Goal: Navigation & Orientation: Find specific page/section

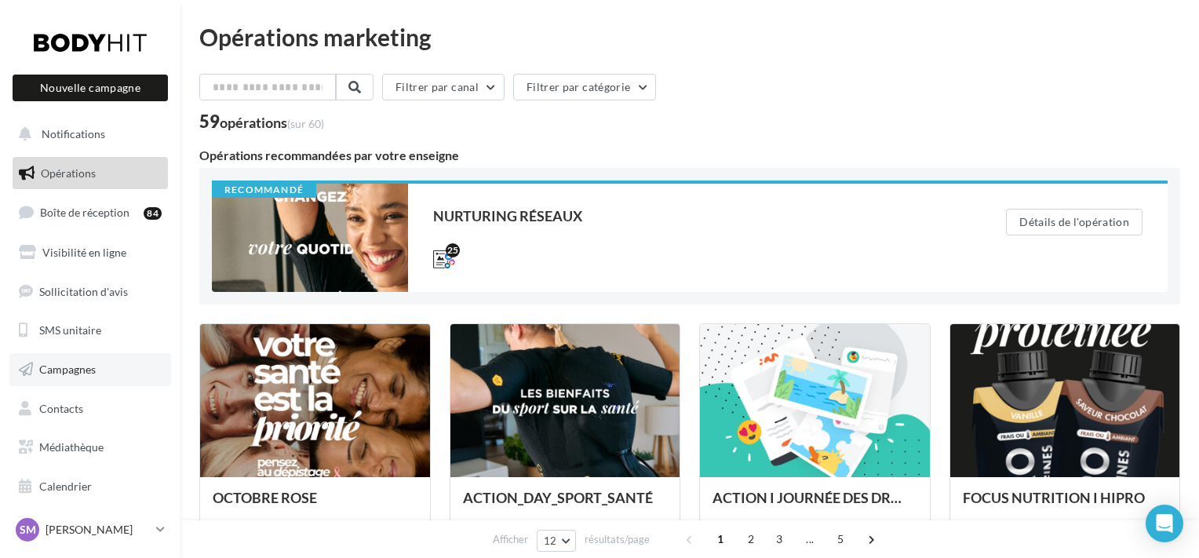
click at [74, 368] on span "Campagnes" at bounding box center [67, 368] width 56 height 13
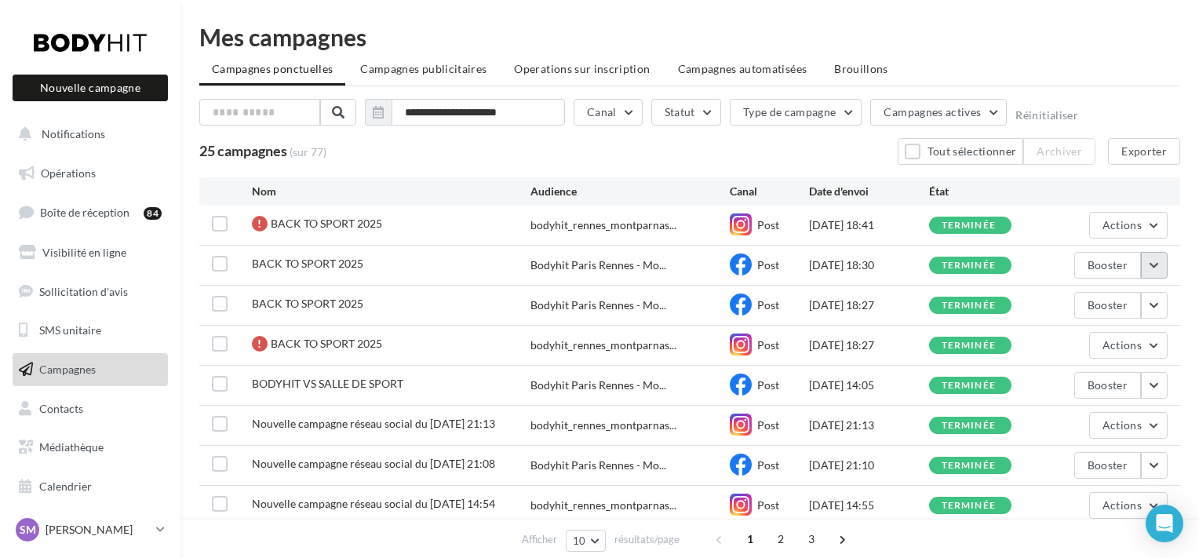
click at [1153, 263] on button "button" at bounding box center [1154, 265] width 27 height 27
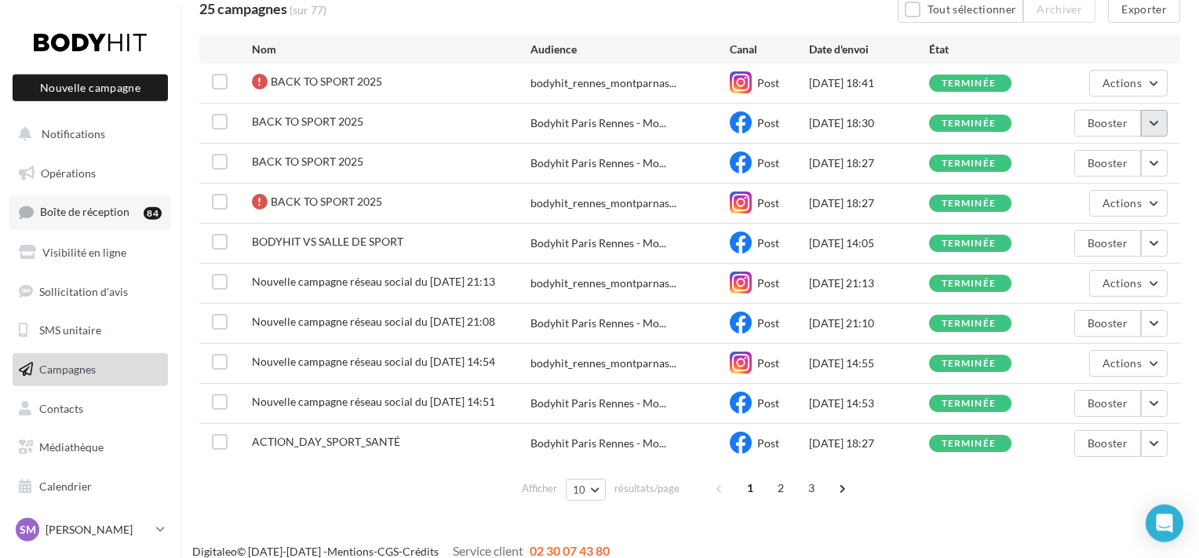
scroll to position [156, 0]
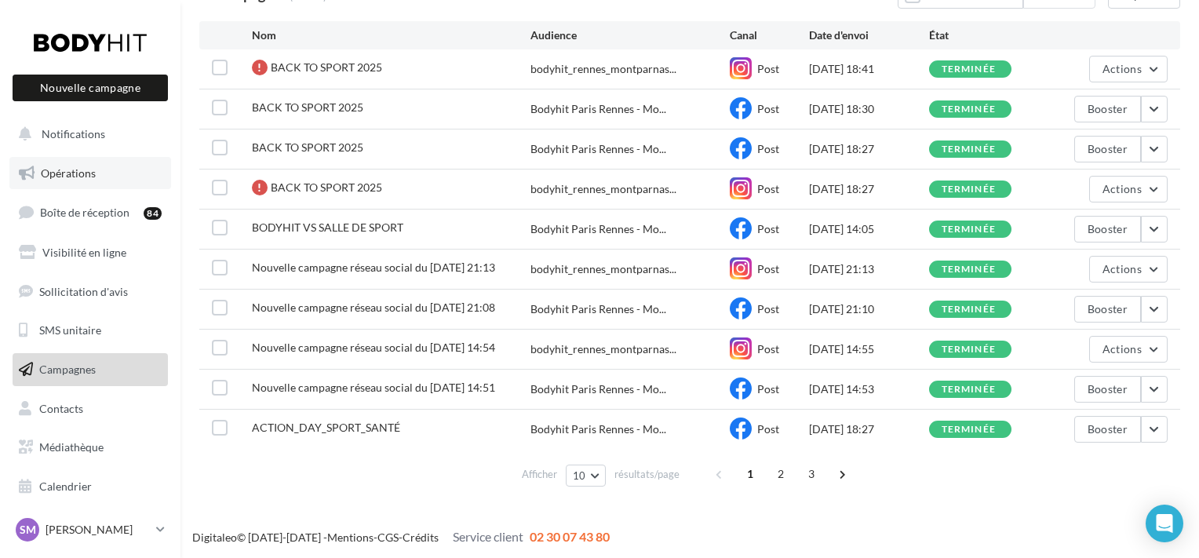
click at [104, 177] on link "Opérations" at bounding box center [90, 173] width 162 height 33
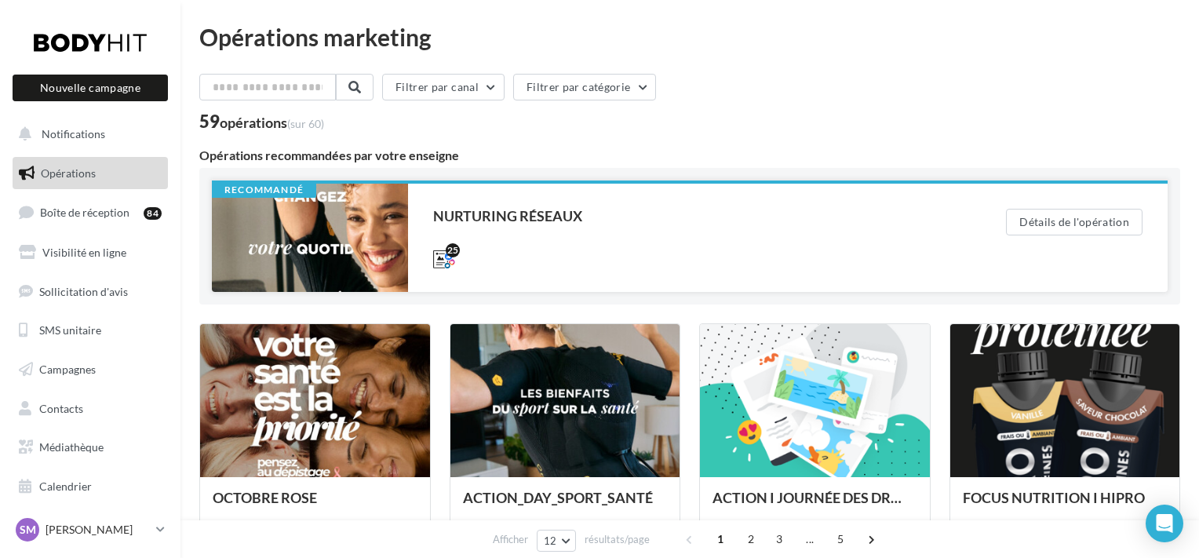
click at [338, 260] on div at bounding box center [310, 238] width 196 height 108
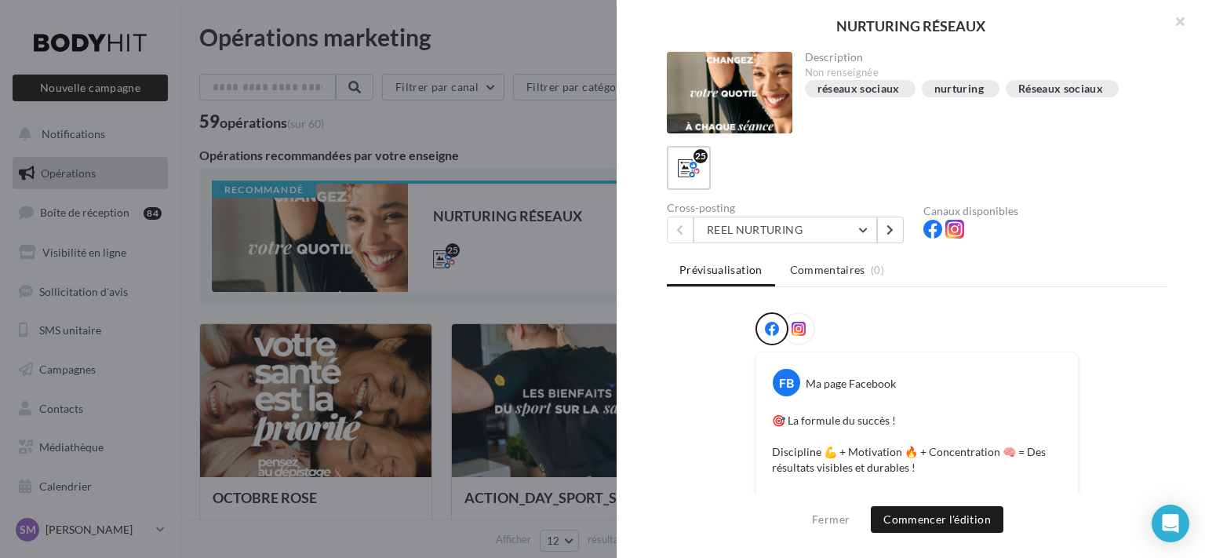
click at [796, 316] on div at bounding box center [798, 328] width 33 height 33
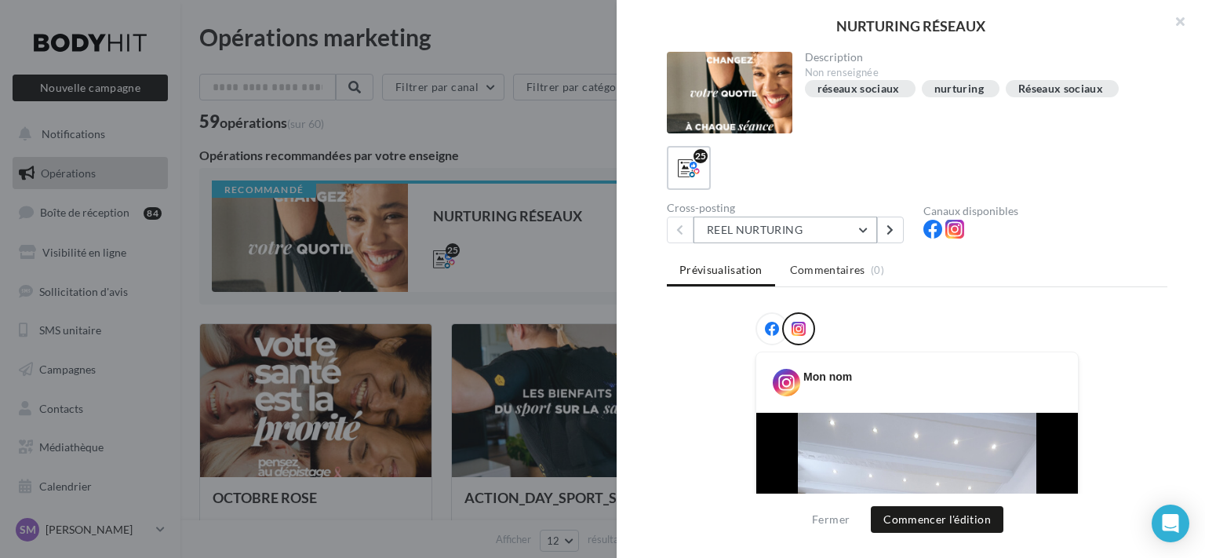
click at [849, 225] on button "REEL NURTURING" at bounding box center [785, 230] width 184 height 27
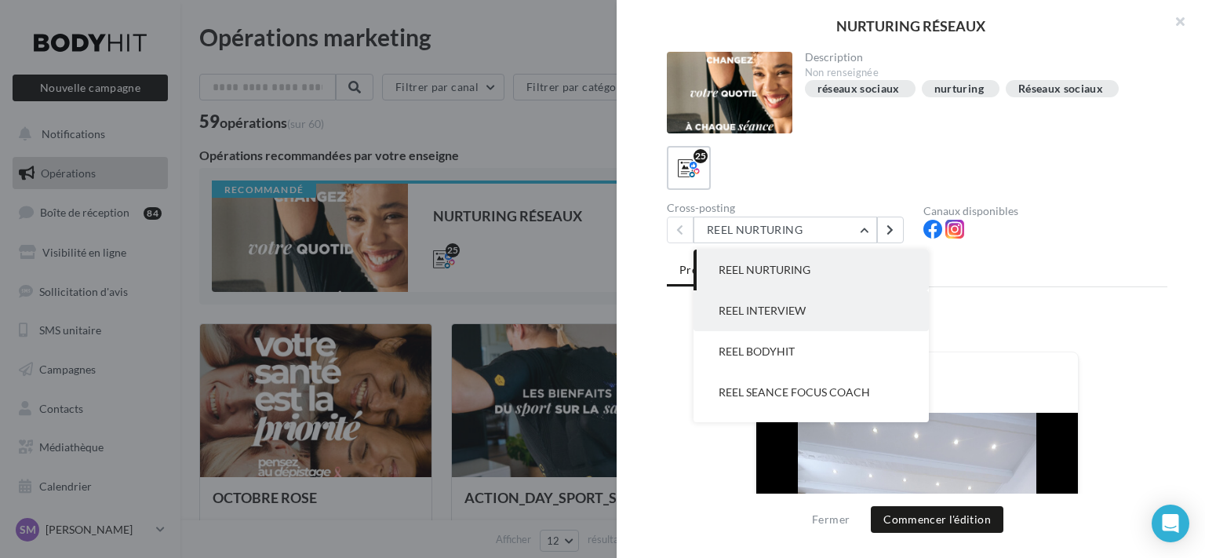
click at [826, 313] on button "REEL INTERVIEW" at bounding box center [810, 310] width 235 height 41
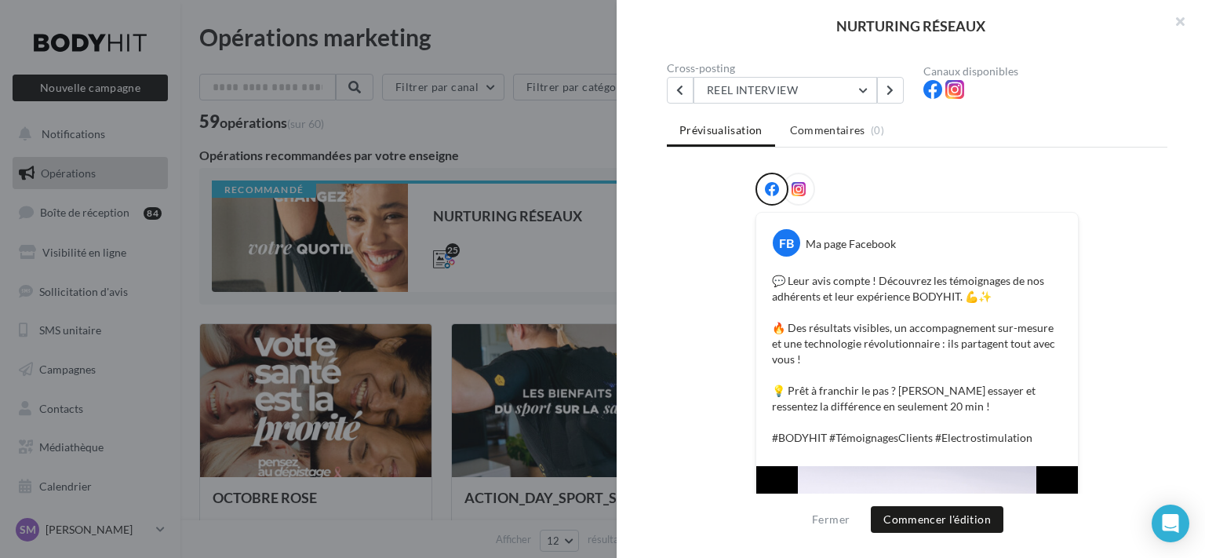
scroll to position [116, 0]
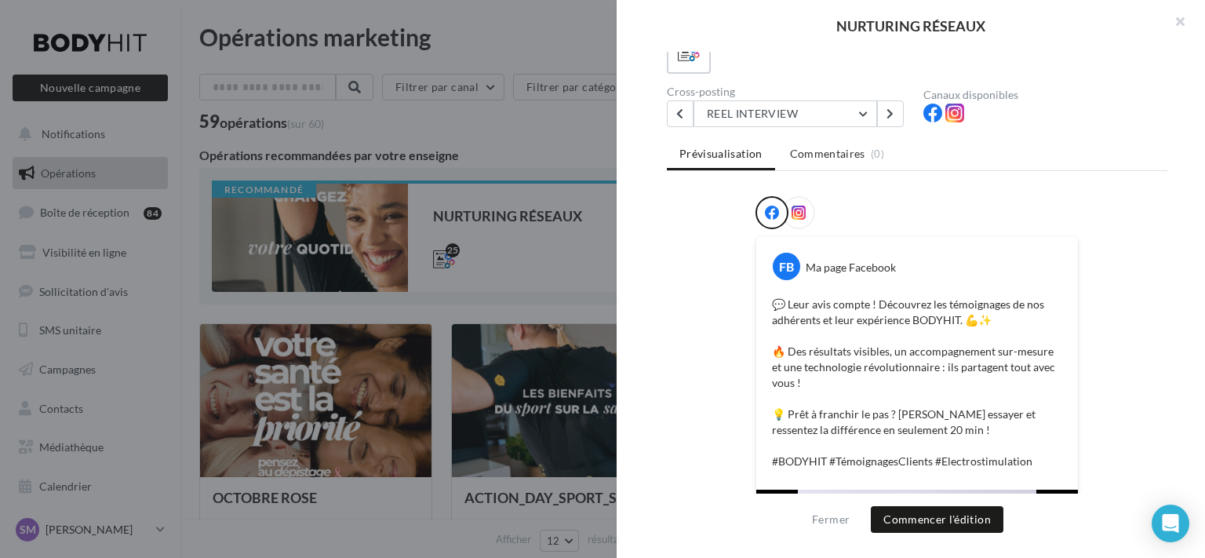
click at [802, 187] on div "Prévisualisation Commentaires (0) FB Ma page Facebook 💬 Leur avis compte ! Déco…" at bounding box center [917, 266] width 501 height 253
click at [801, 200] on div at bounding box center [798, 212] width 33 height 33
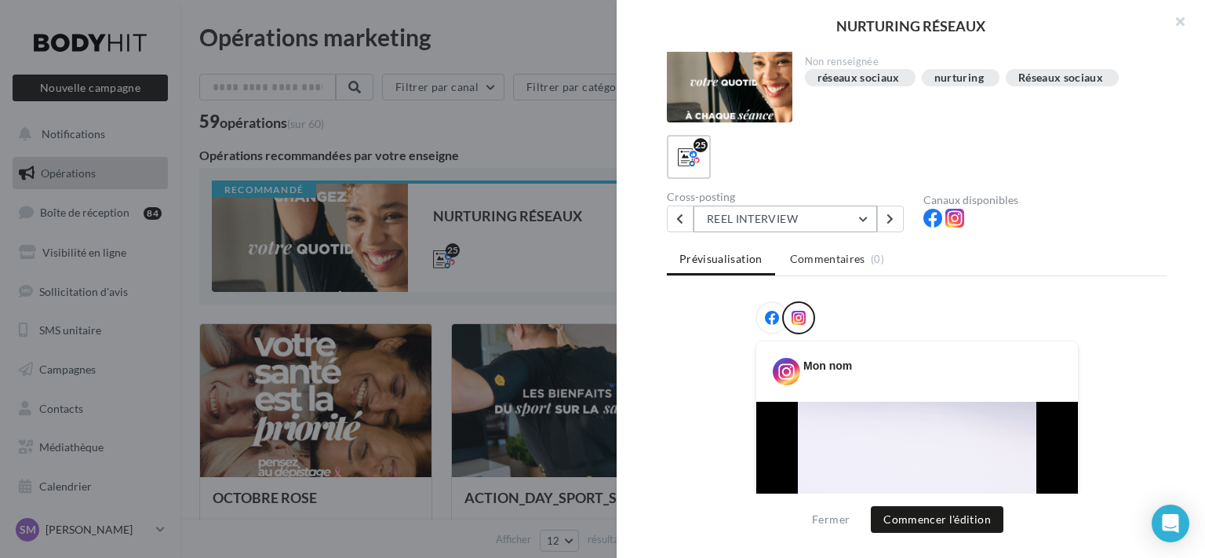
scroll to position [0, 0]
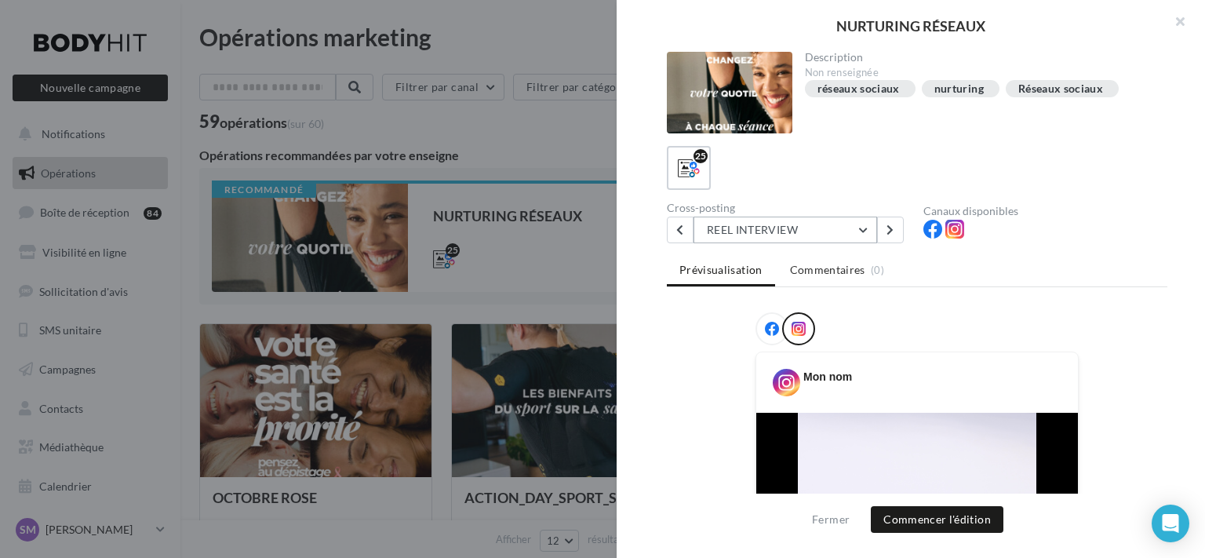
click at [828, 231] on button "REEL INTERVIEW" at bounding box center [785, 230] width 184 height 27
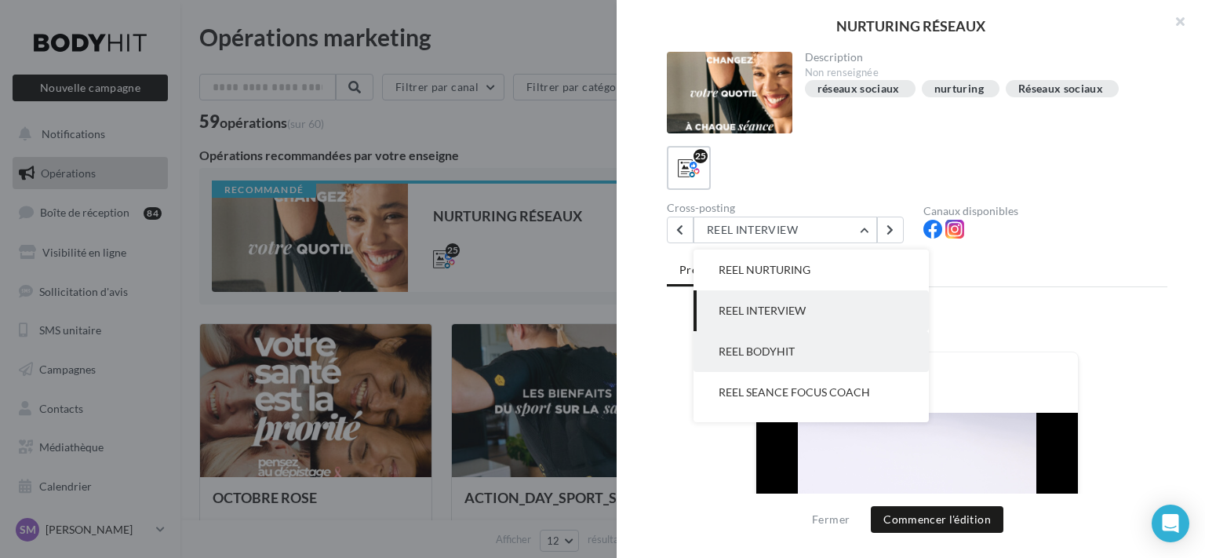
click at [808, 342] on button "REEL BODYHIT" at bounding box center [810, 351] width 235 height 41
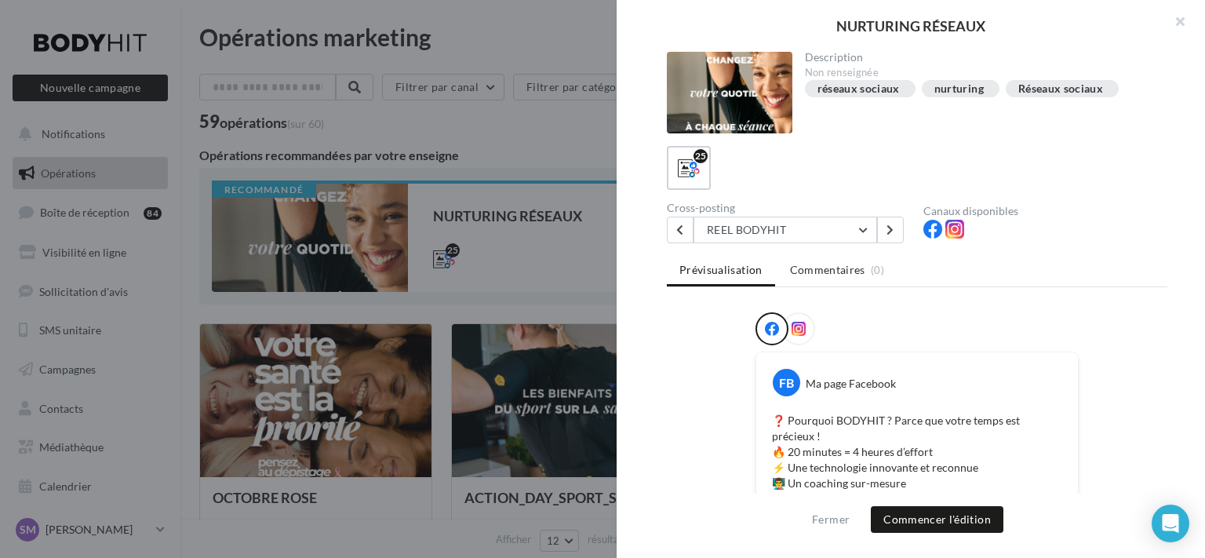
click at [802, 315] on div at bounding box center [798, 328] width 33 height 33
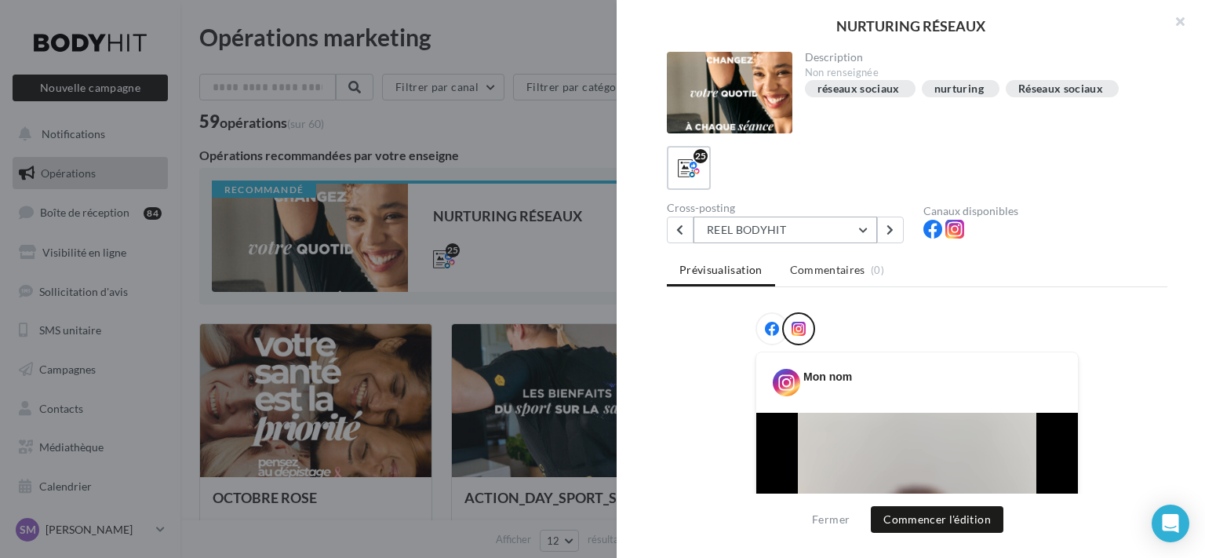
click at [846, 234] on button "REEL BODYHIT" at bounding box center [785, 230] width 184 height 27
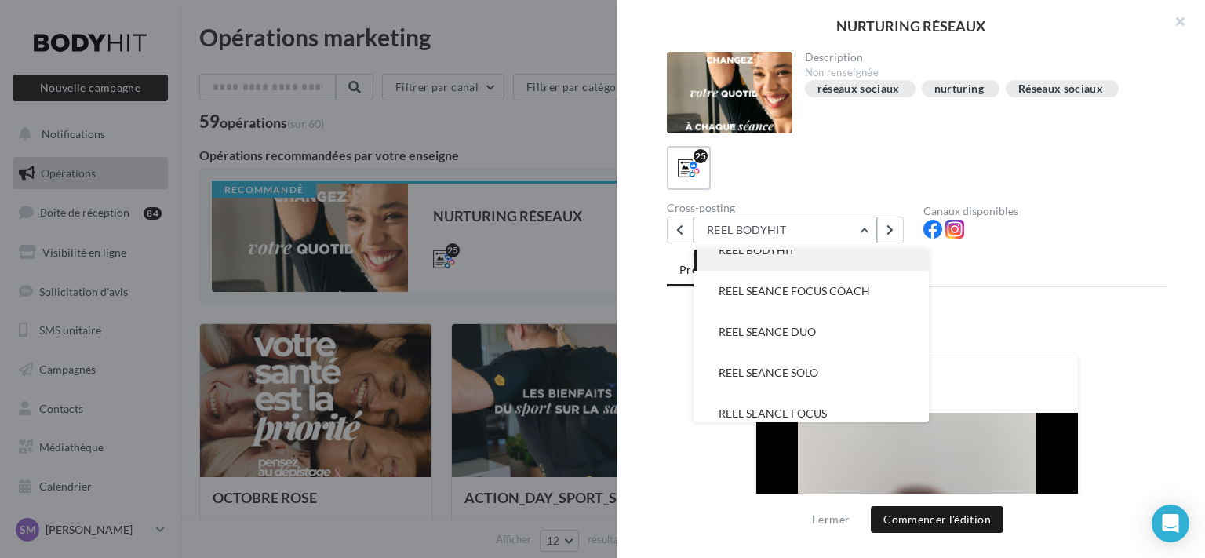
scroll to position [105, 0]
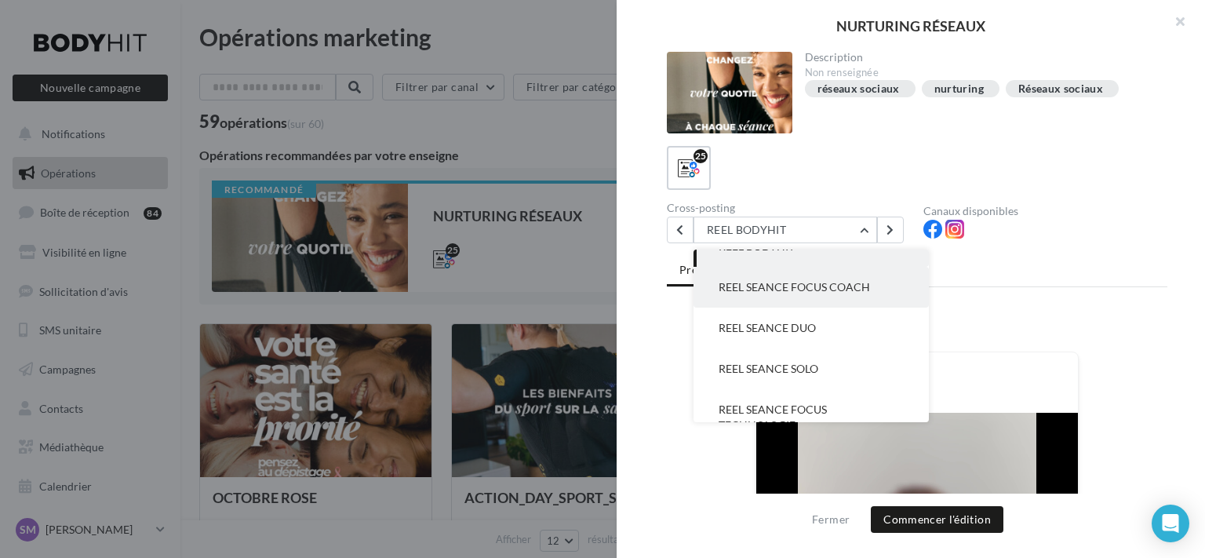
click at [874, 290] on button "REEL SEANCE FOCUS COACH" at bounding box center [810, 287] width 235 height 41
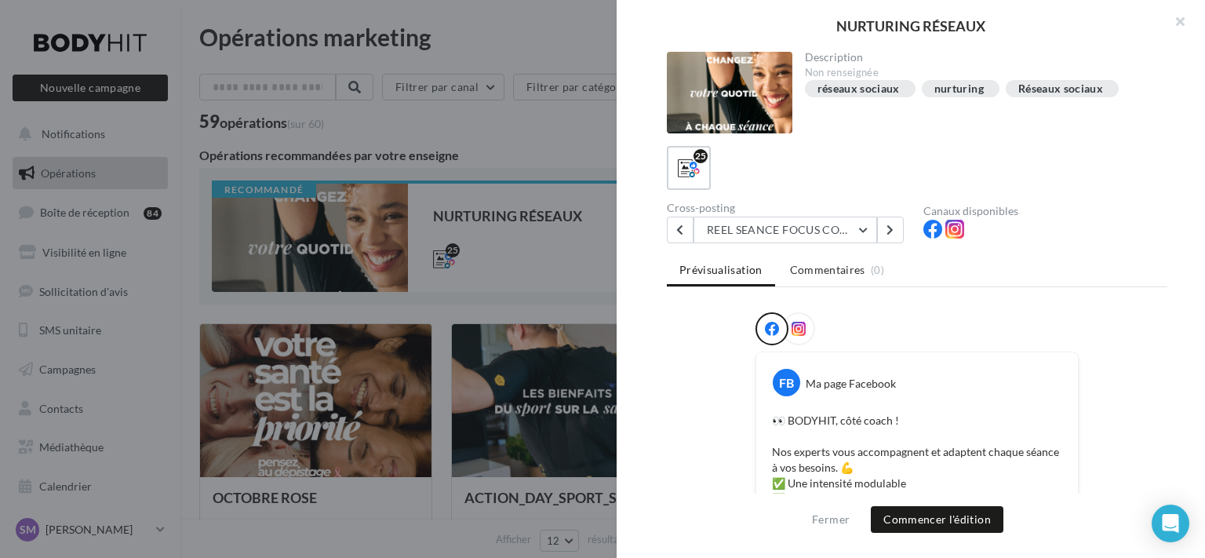
click at [793, 333] on icon at bounding box center [799, 329] width 14 height 14
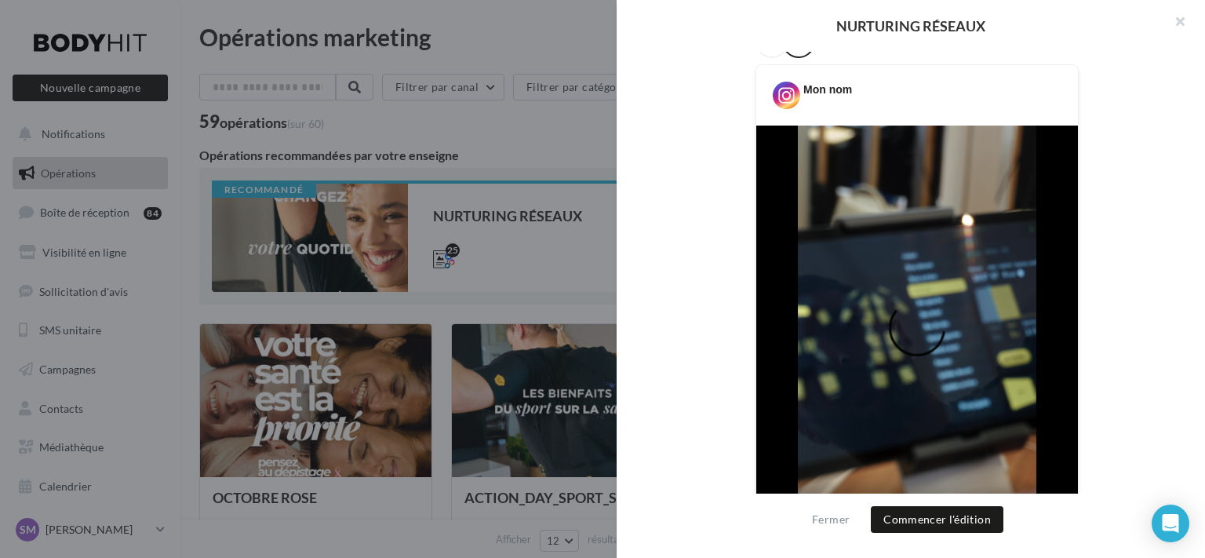
scroll to position [0, 0]
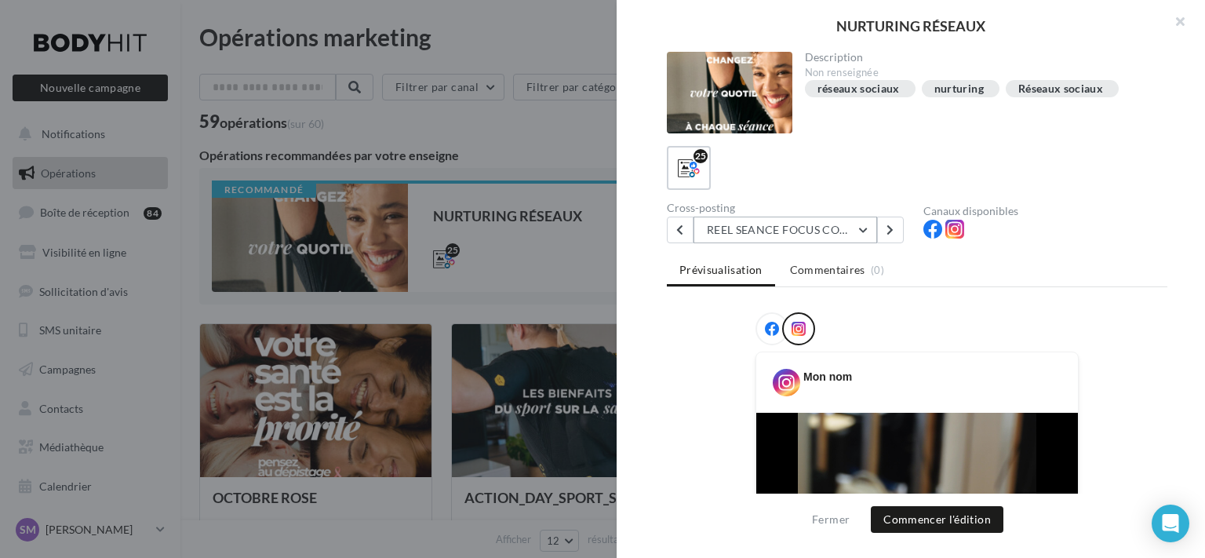
click at [830, 235] on button "REEL SEANCE FOCUS COACH" at bounding box center [785, 230] width 184 height 27
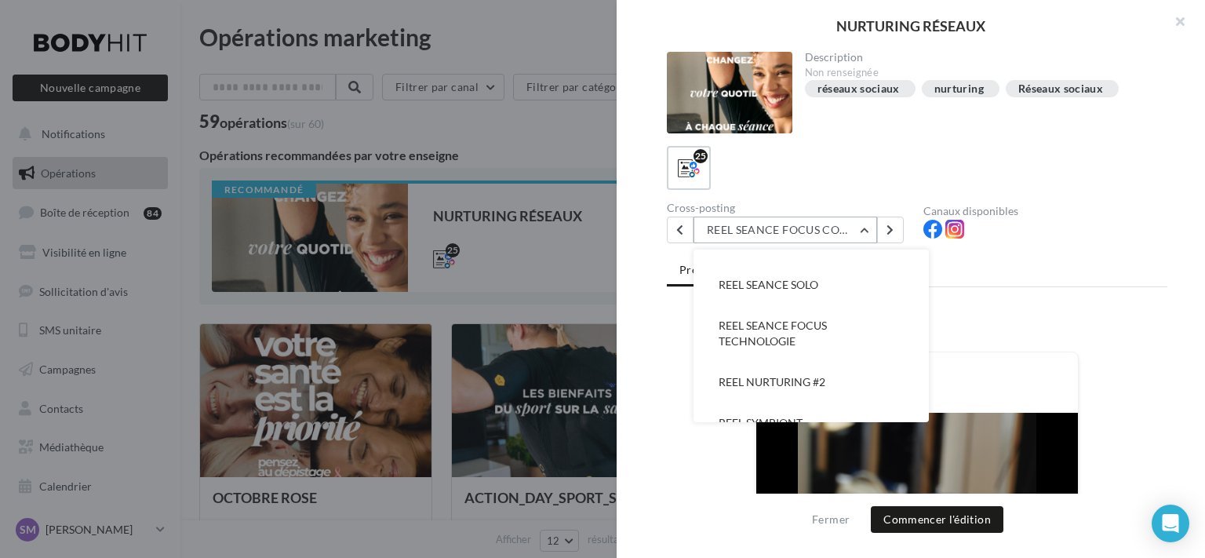
scroll to position [160, 0]
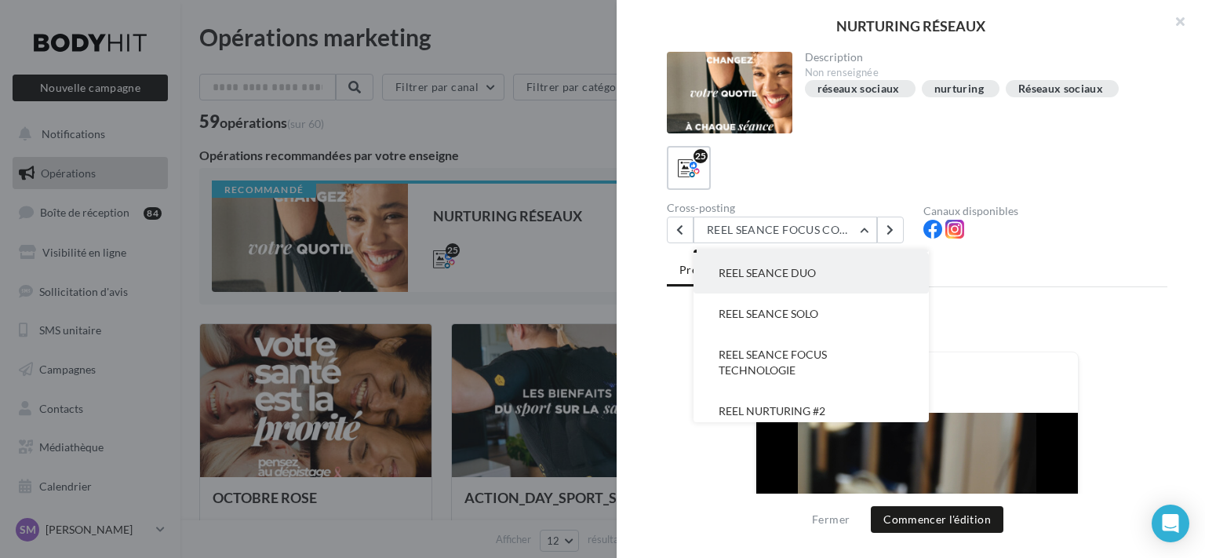
click at [920, 289] on button "REEL SEANCE DUO" at bounding box center [810, 273] width 235 height 41
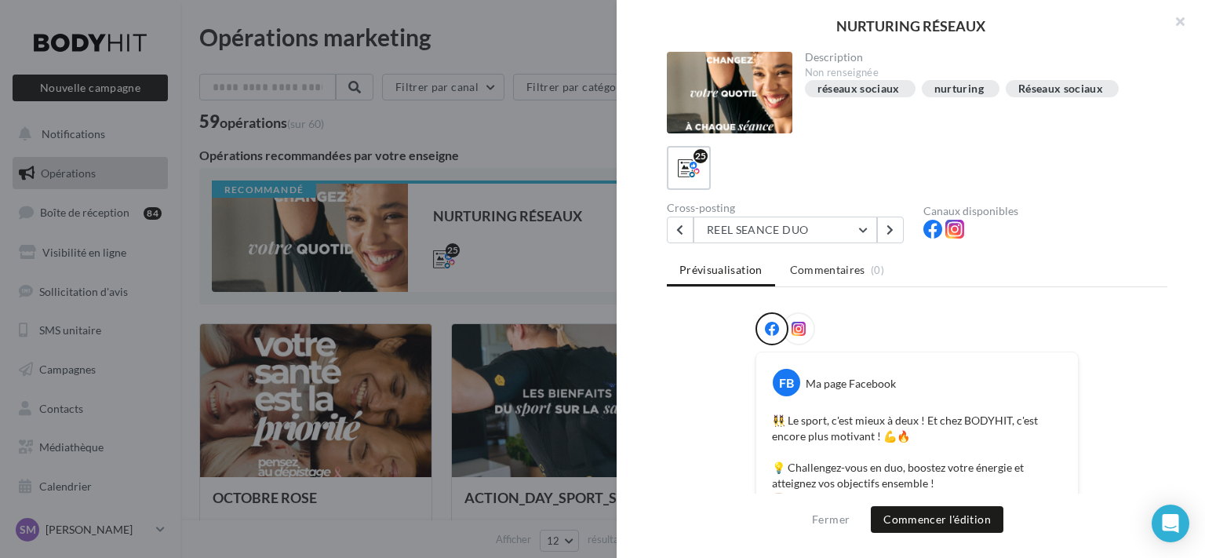
click at [801, 322] on icon at bounding box center [799, 329] width 14 height 14
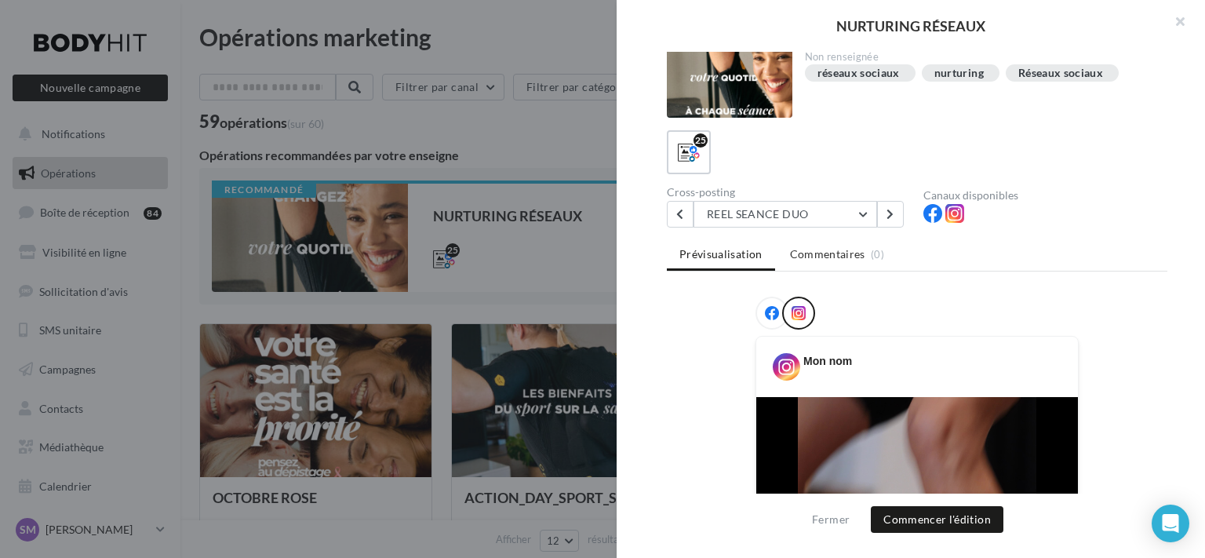
scroll to position [0, 0]
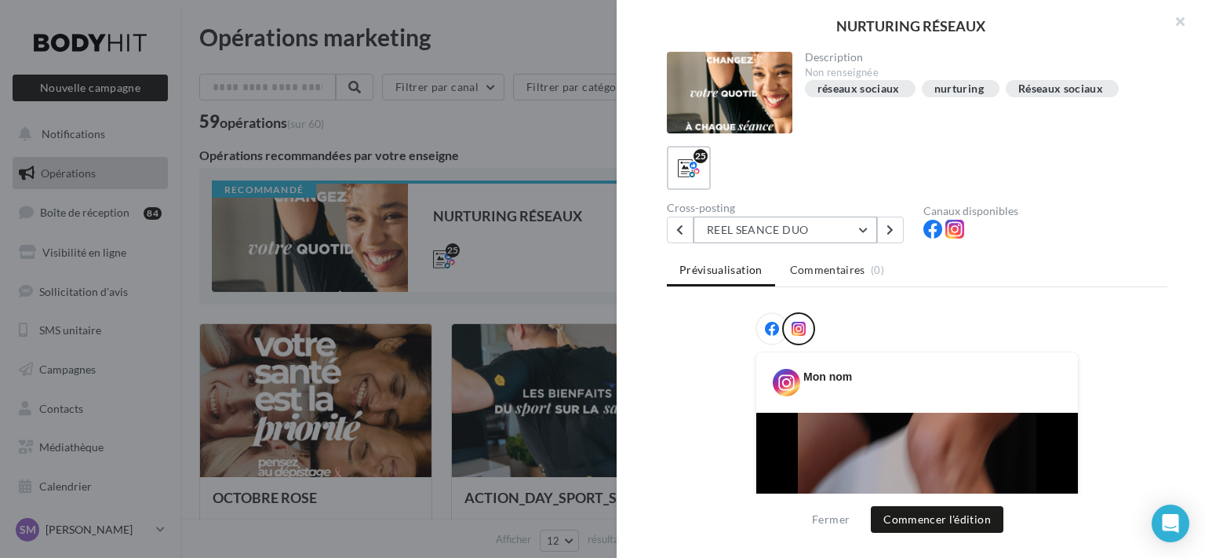
click at [861, 228] on button "REEL SEANCE DUO" at bounding box center [785, 230] width 184 height 27
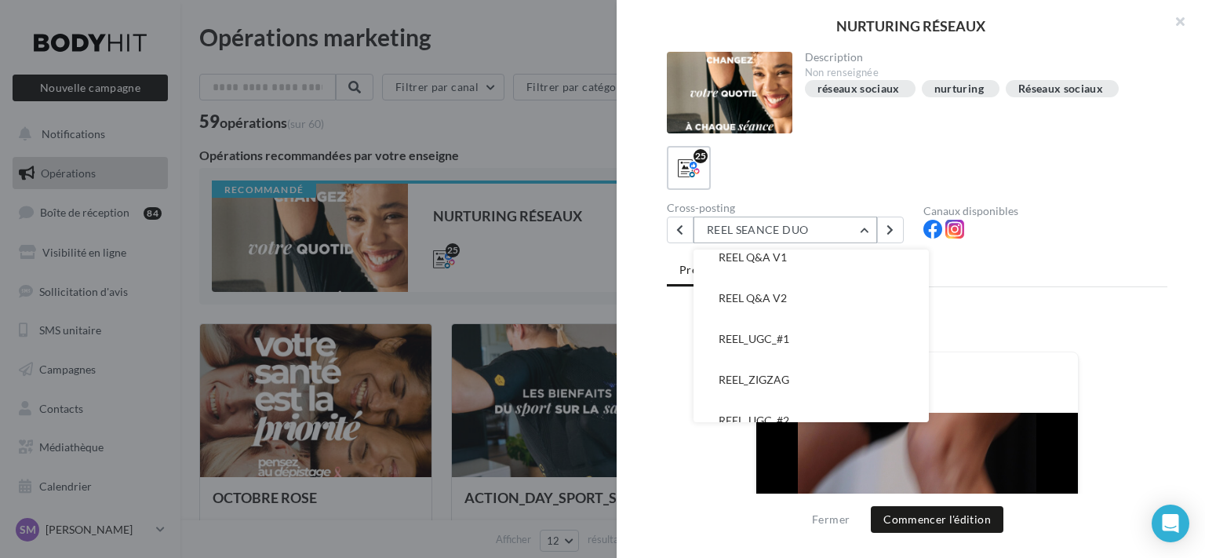
scroll to position [448, 0]
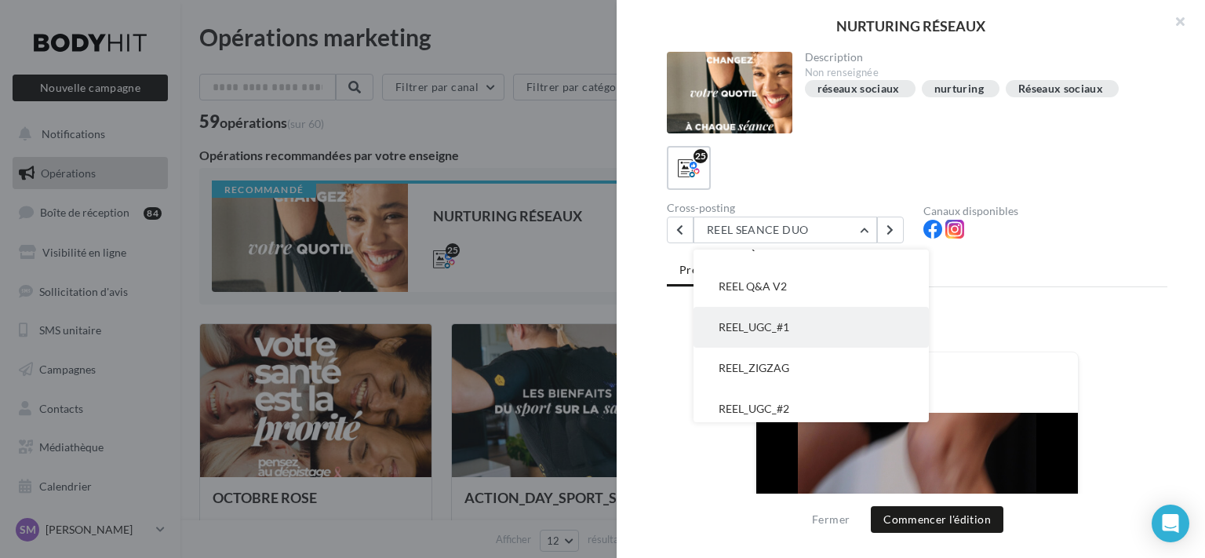
click at [846, 333] on button "REEL_UGC_#1" at bounding box center [810, 327] width 235 height 41
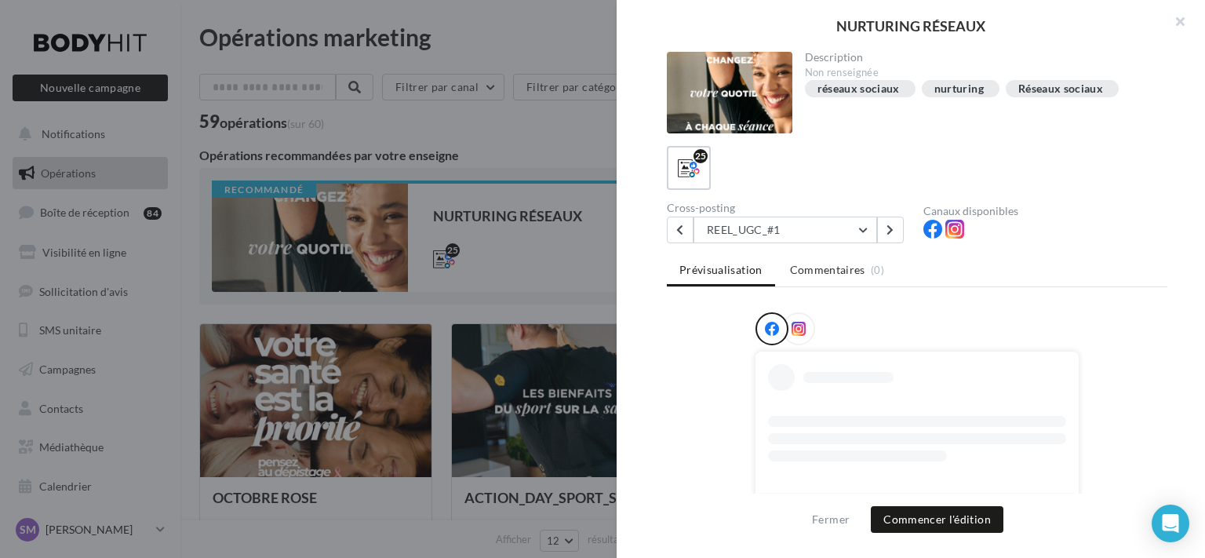
click at [792, 328] on icon at bounding box center [799, 329] width 14 height 14
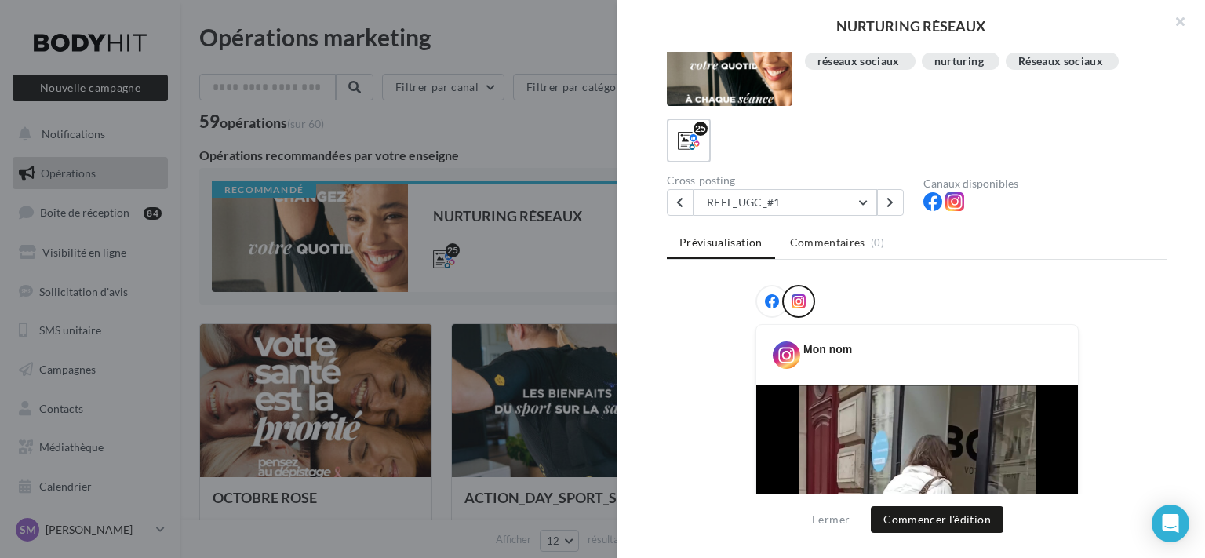
scroll to position [0, 0]
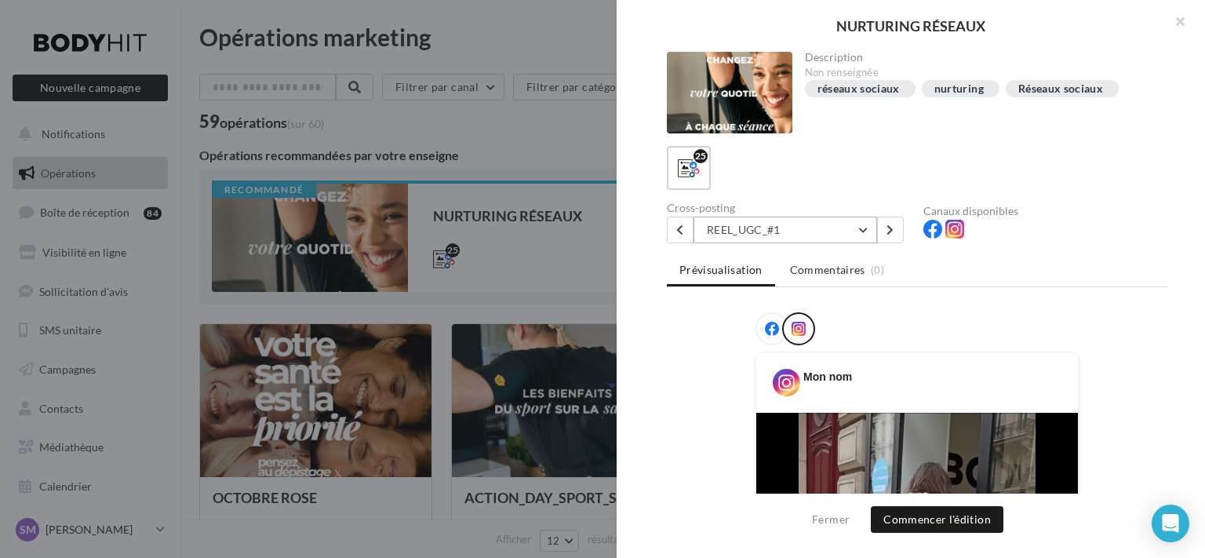
click at [849, 231] on button "REEL_UGC_#1" at bounding box center [785, 230] width 184 height 27
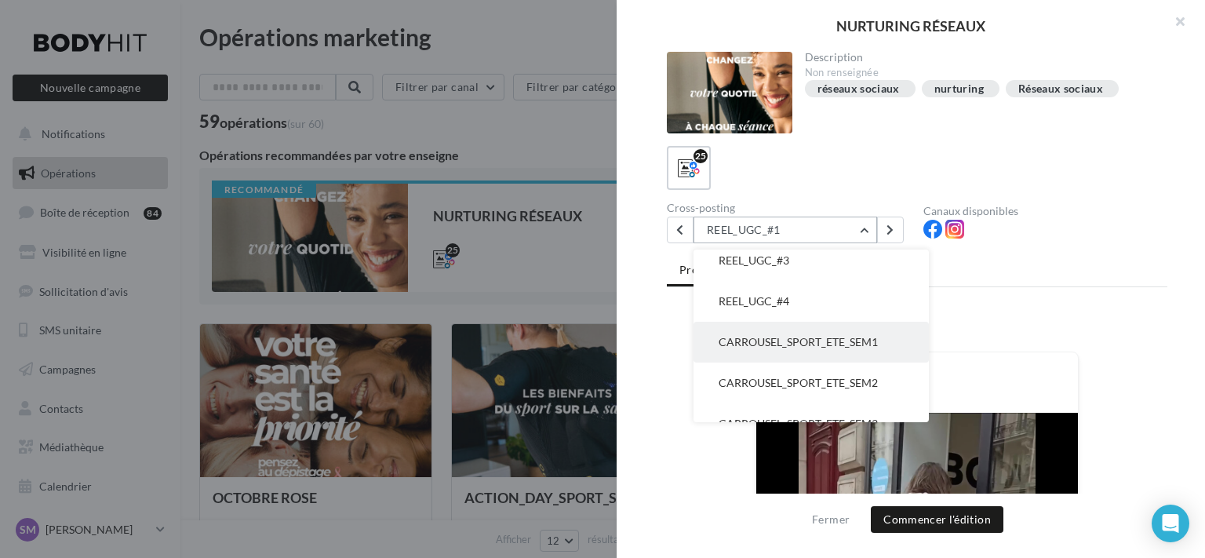
scroll to position [863, 0]
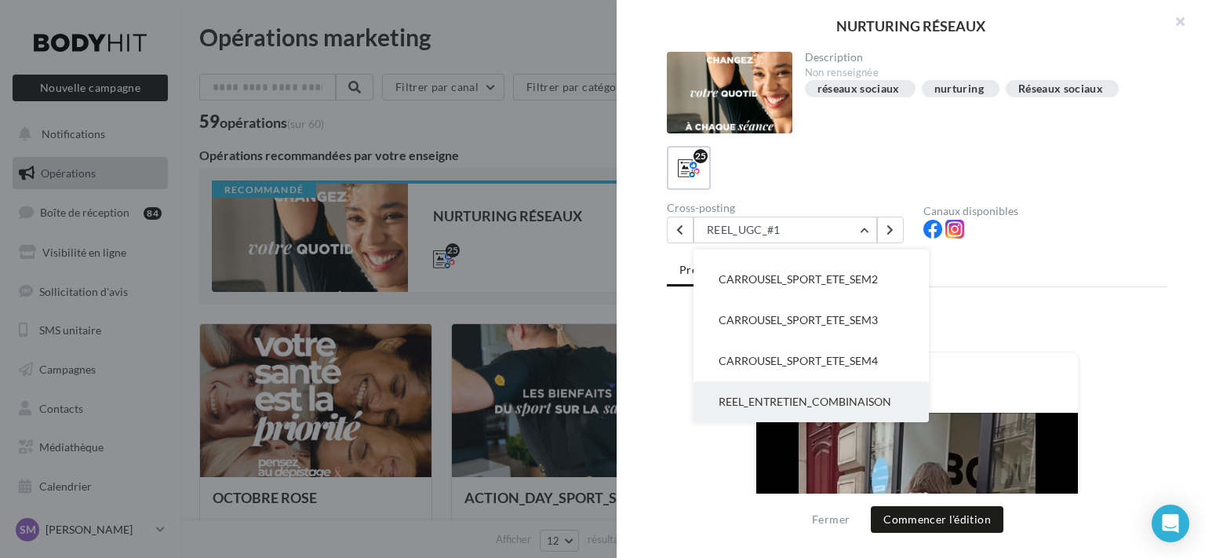
click at [837, 402] on span "REEL_ENTRETIEN_COMBINAISON" at bounding box center [805, 401] width 173 height 13
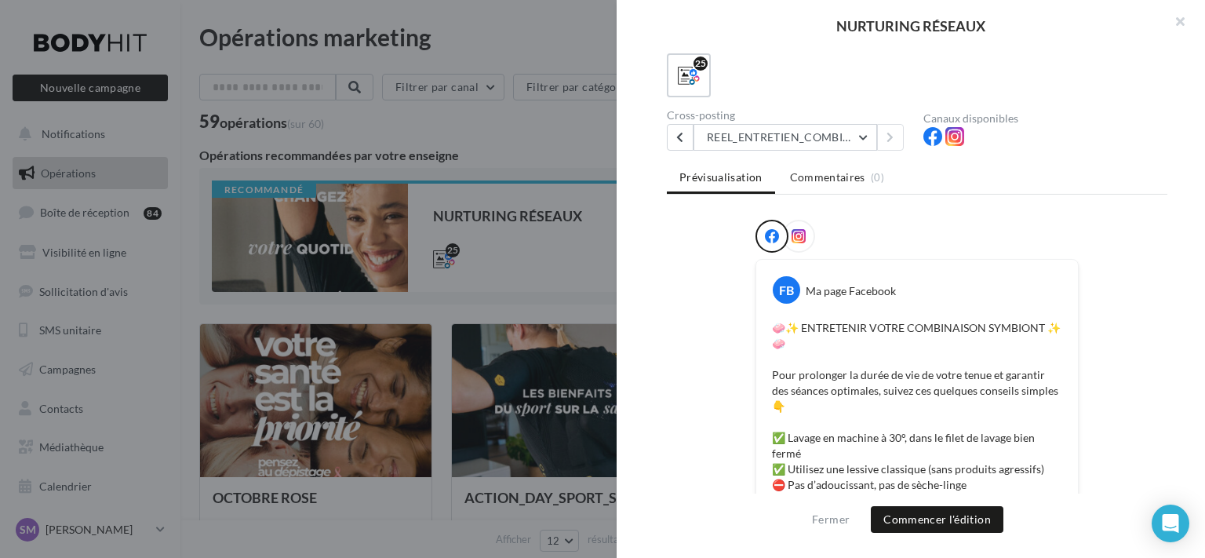
scroll to position [0, 0]
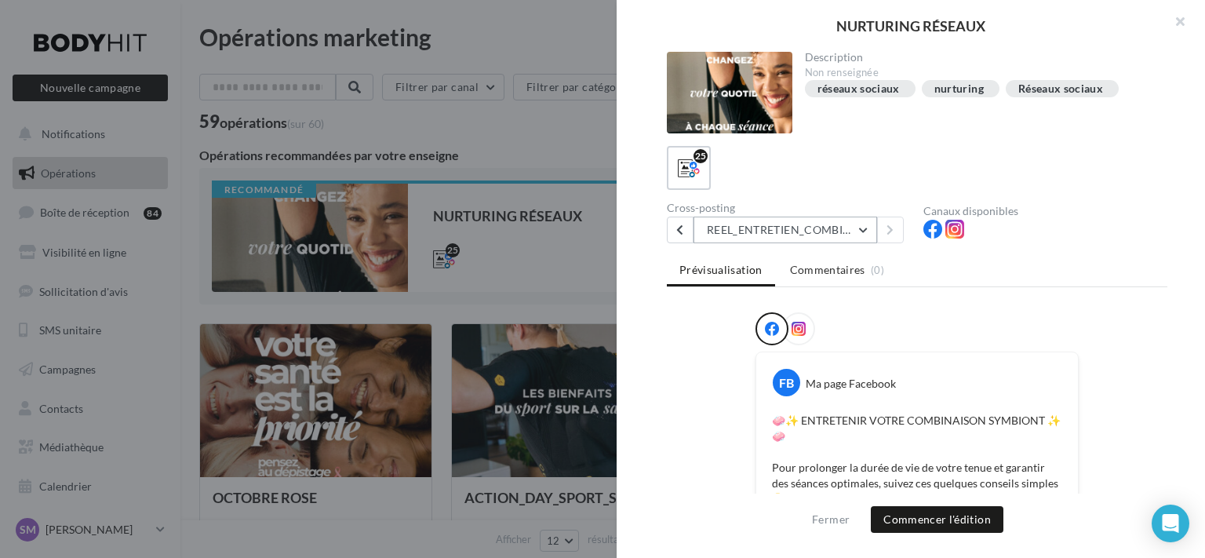
click at [846, 227] on button "REEL_ENTRETIEN_COMBINAISON" at bounding box center [785, 230] width 184 height 27
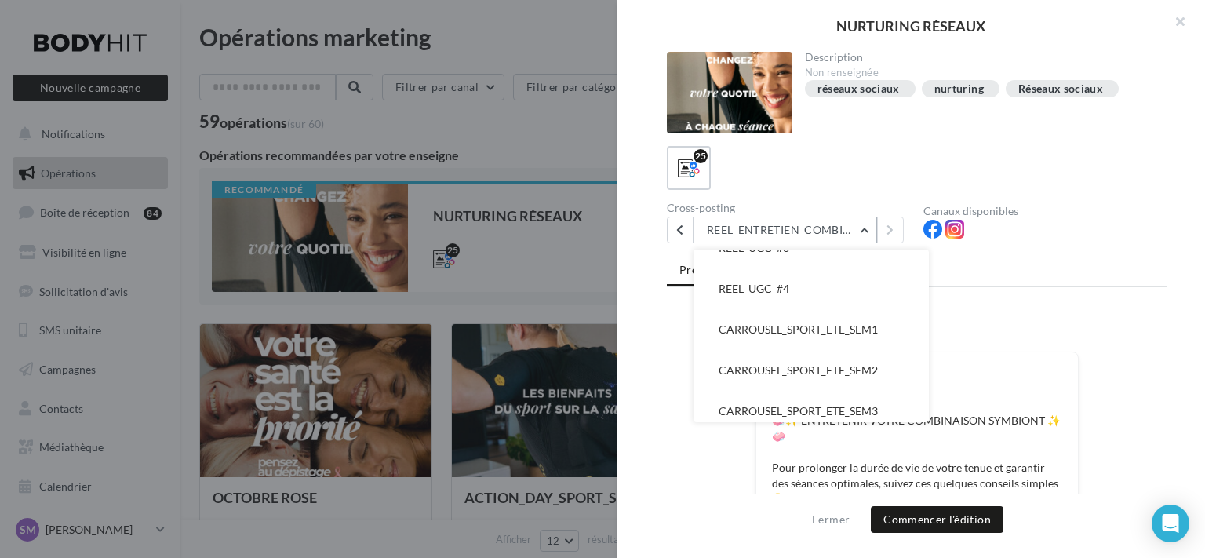
scroll to position [768, 0]
click at [835, 330] on span "CARROUSEL_SPORT_ETE_SEM1" at bounding box center [798, 332] width 159 height 13
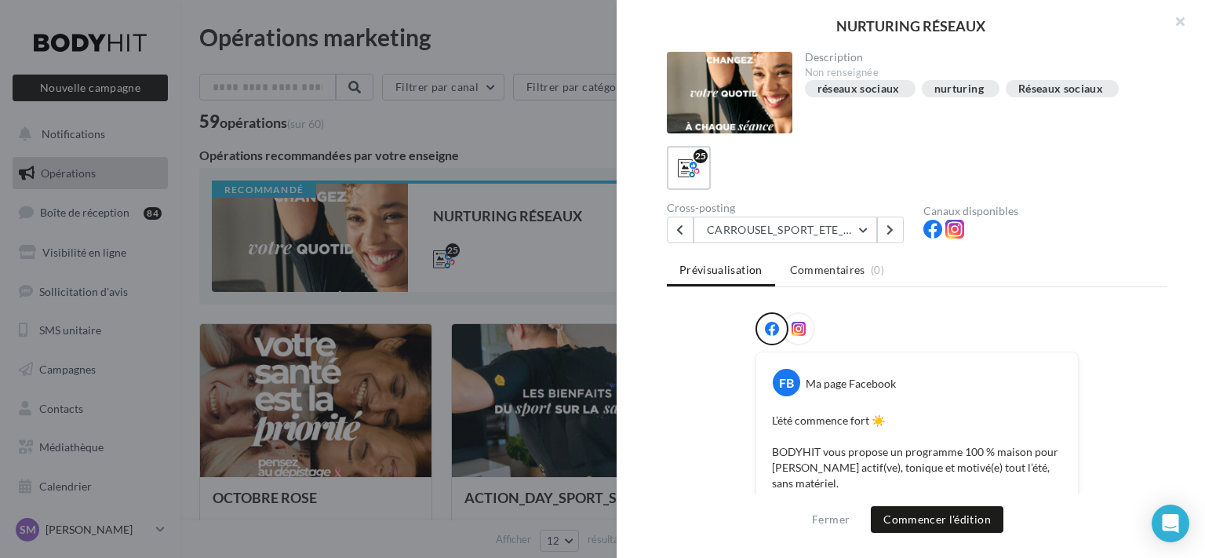
click at [795, 322] on icon at bounding box center [799, 329] width 14 height 14
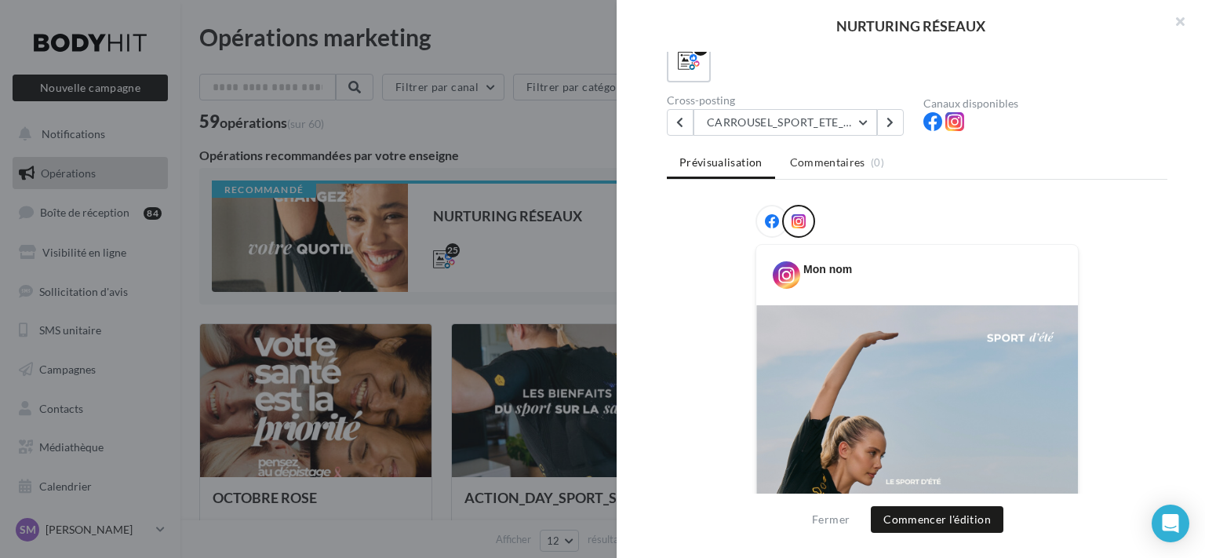
scroll to position [0, 0]
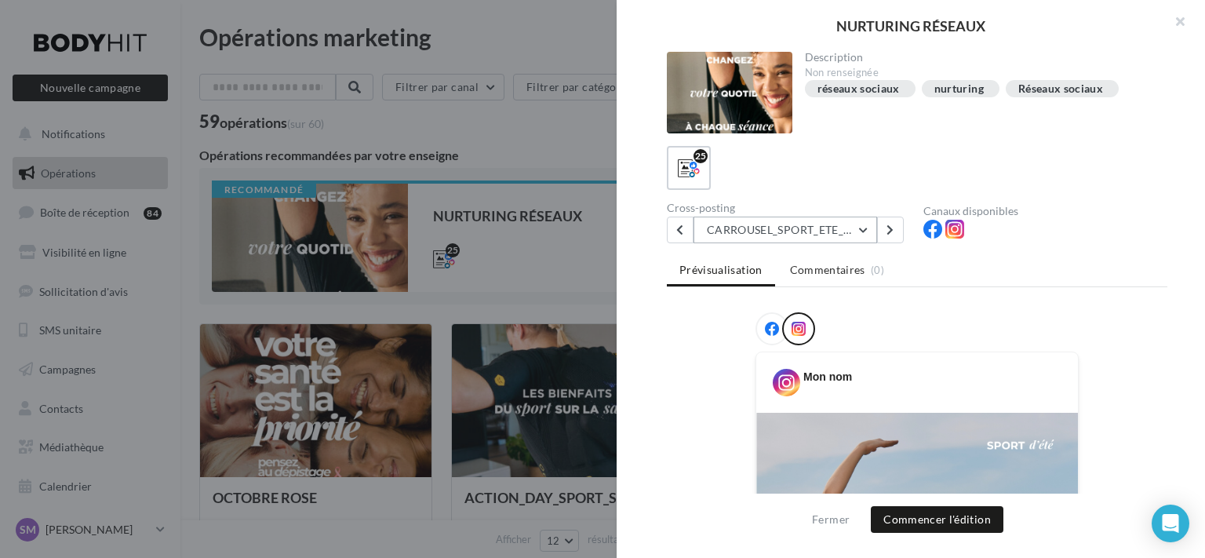
click at [846, 229] on button "CARROUSEL_SPORT_ETE_SEM1" at bounding box center [785, 230] width 184 height 27
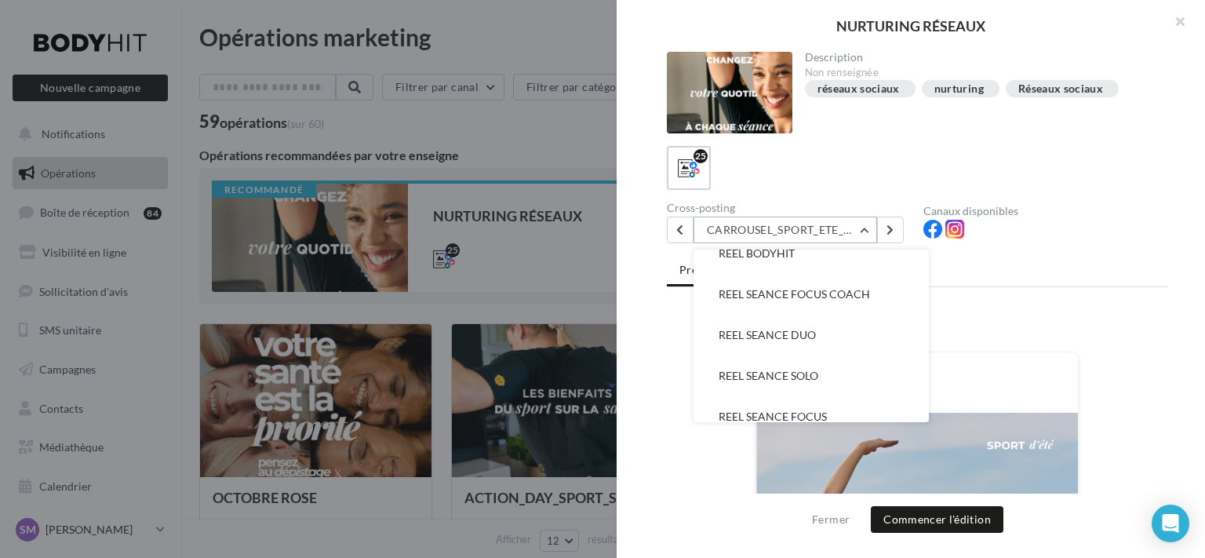
scroll to position [109, 0]
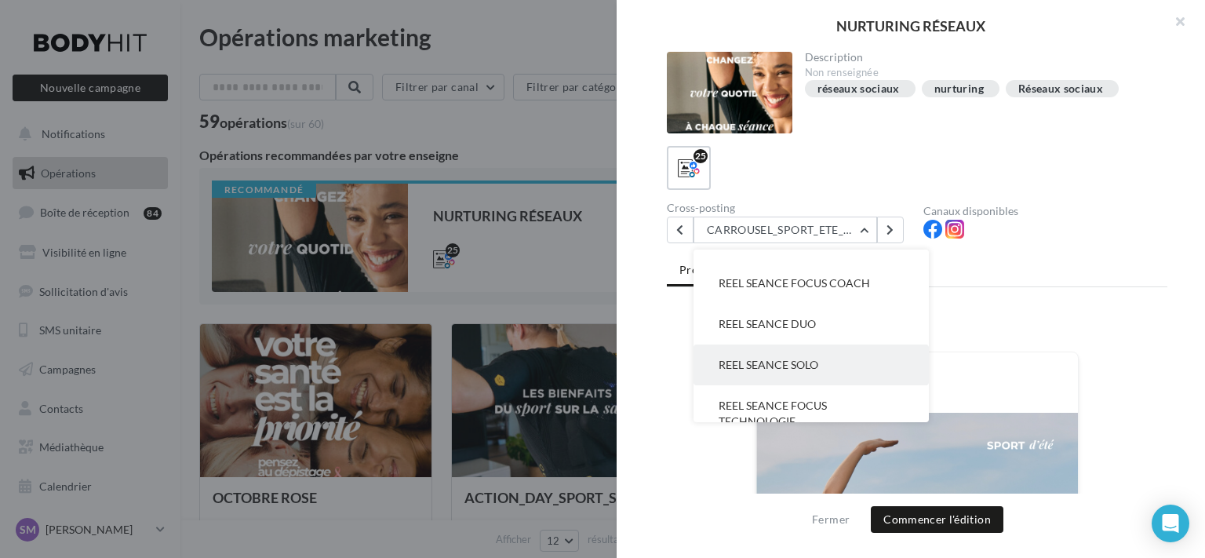
click at [805, 358] on span "REEL SEANCE SOLO" at bounding box center [769, 364] width 100 height 13
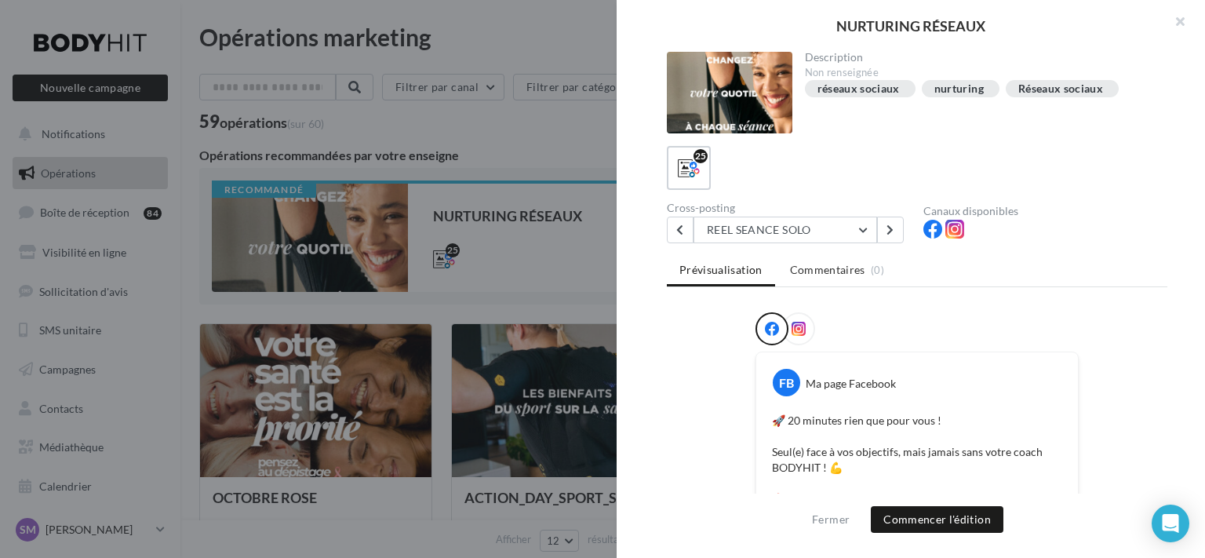
click at [799, 325] on icon at bounding box center [799, 329] width 14 height 14
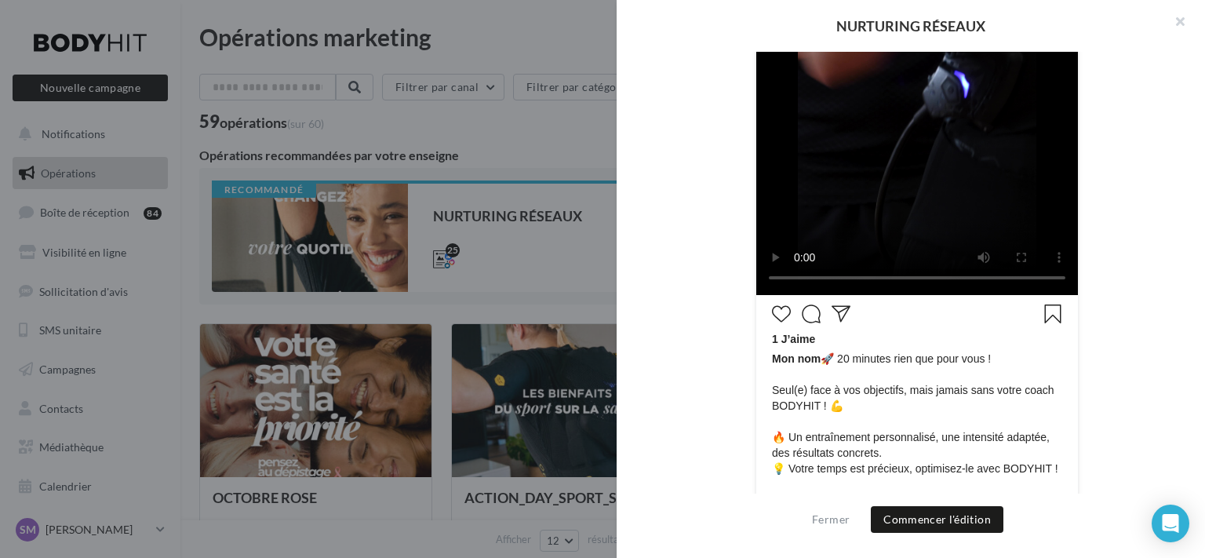
scroll to position [686, 0]
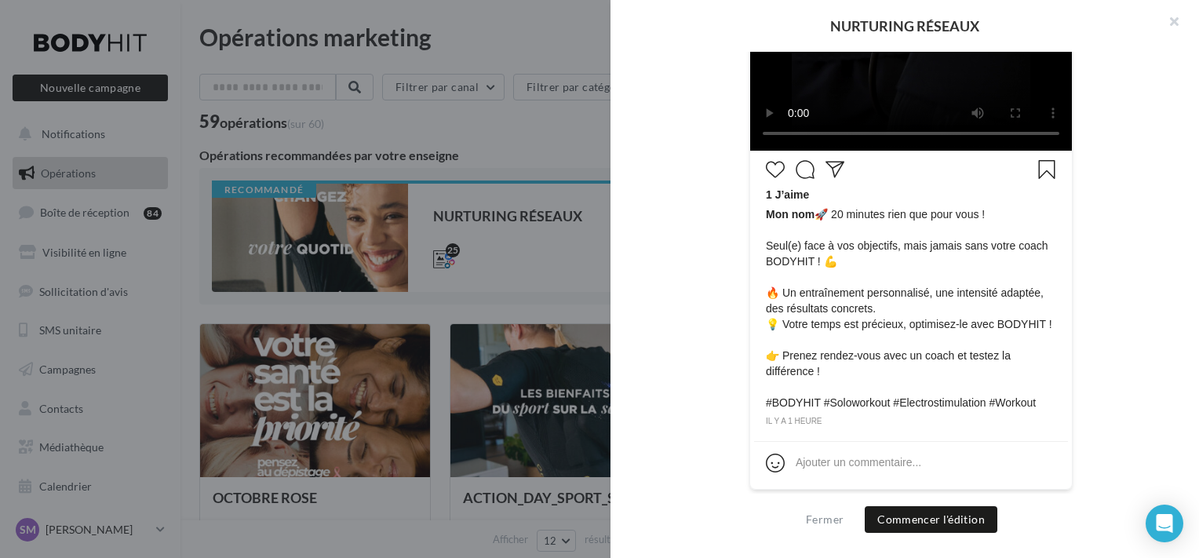
click at [511, 169] on div at bounding box center [599, 279] width 1199 height 558
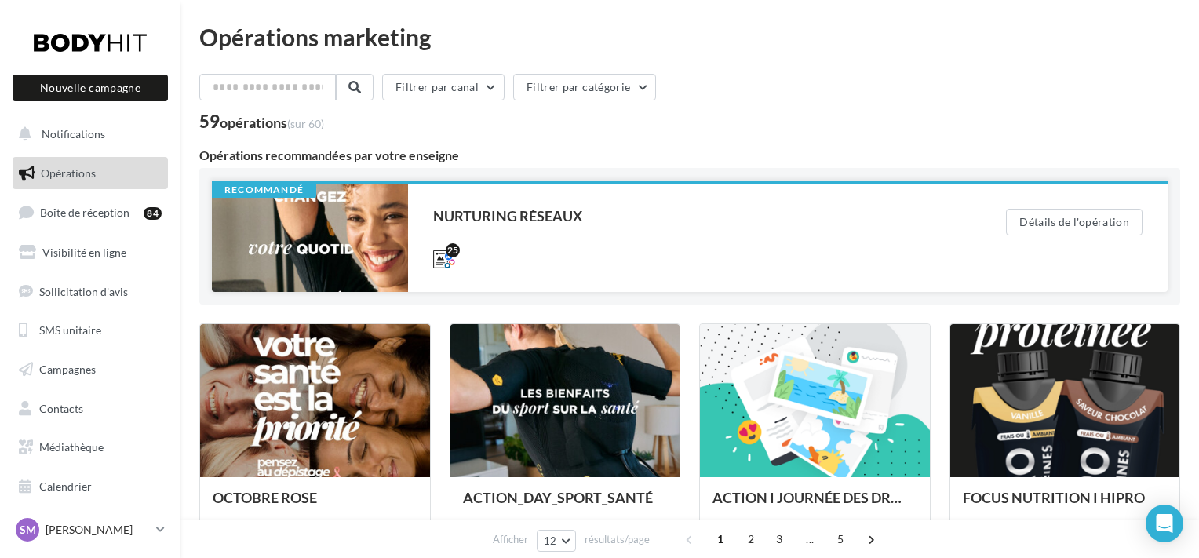
click at [486, 214] on div "NURTURING RÉSEAUX" at bounding box center [688, 216] width 510 height 14
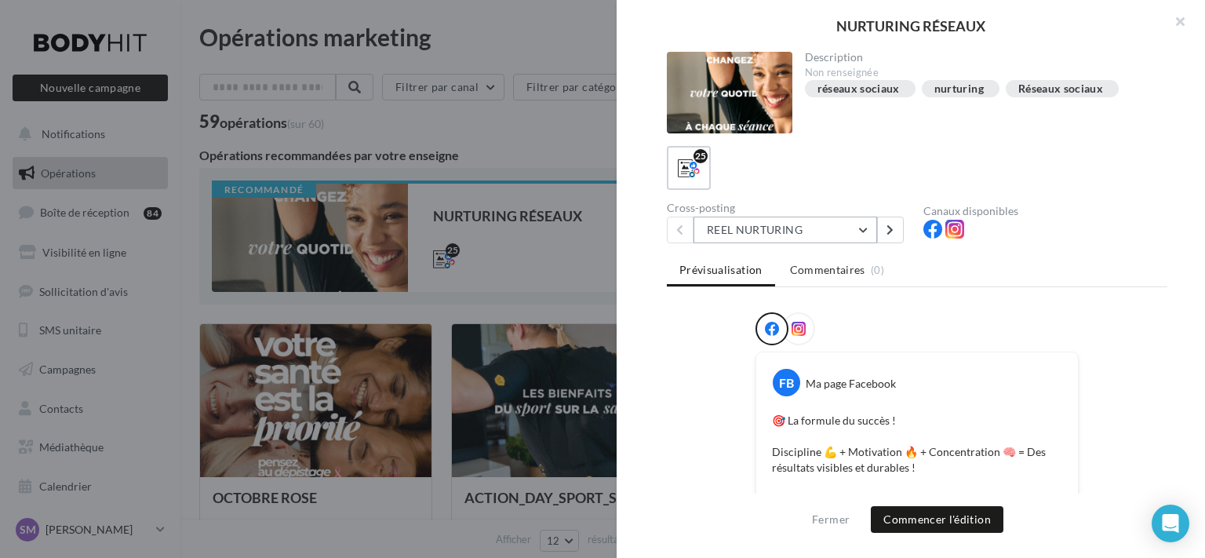
click at [840, 238] on button "REEL NURTURING" at bounding box center [785, 230] width 184 height 27
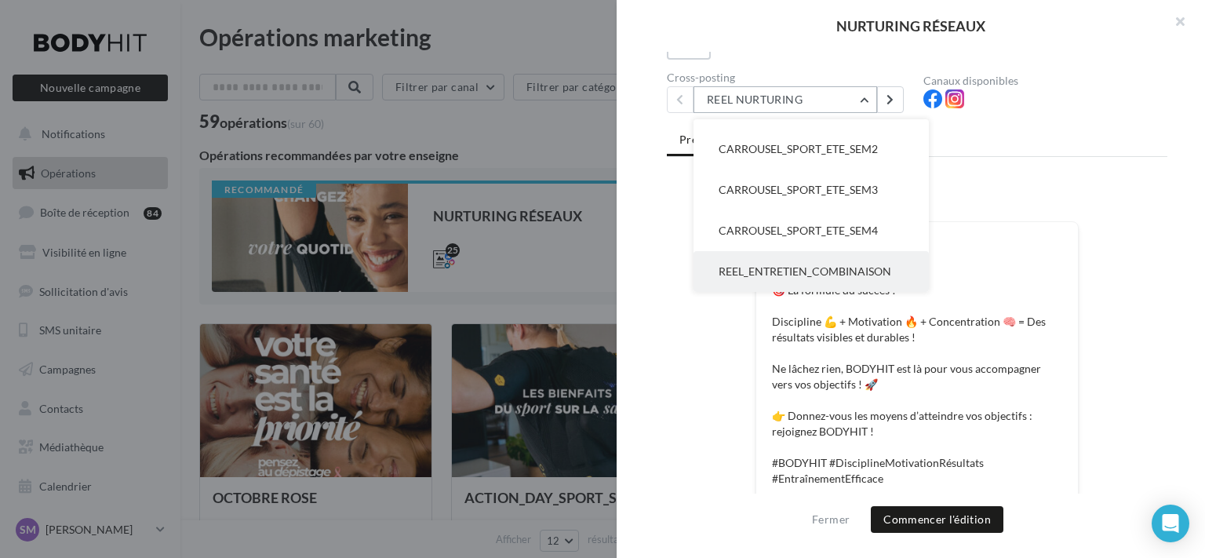
scroll to position [0, 0]
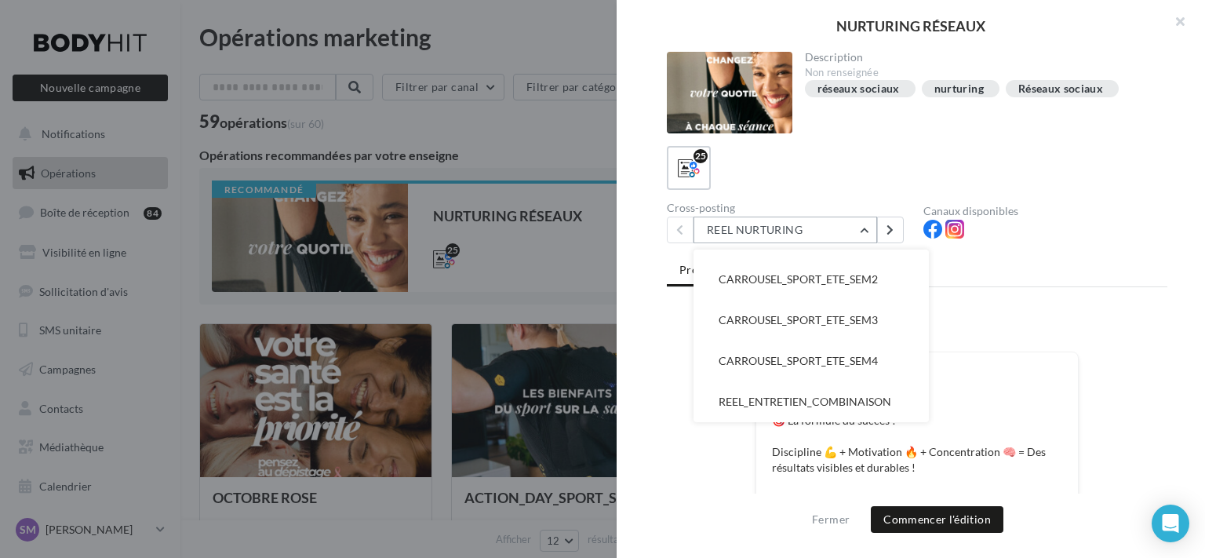
click at [859, 230] on button "REEL NURTURING" at bounding box center [785, 230] width 184 height 27
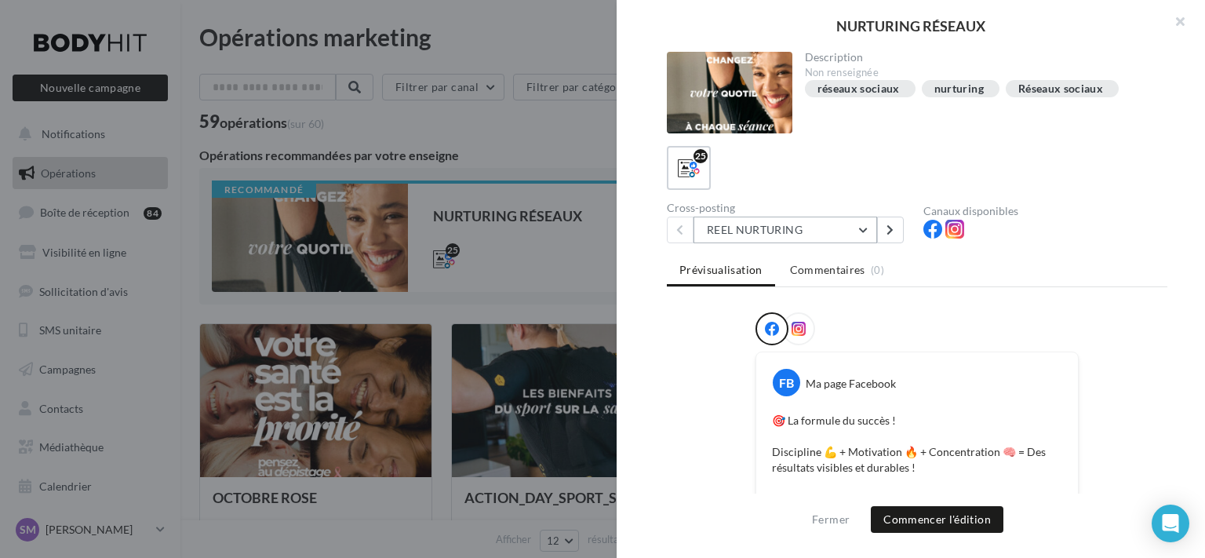
click at [807, 233] on button "REEL NURTURING" at bounding box center [785, 230] width 184 height 27
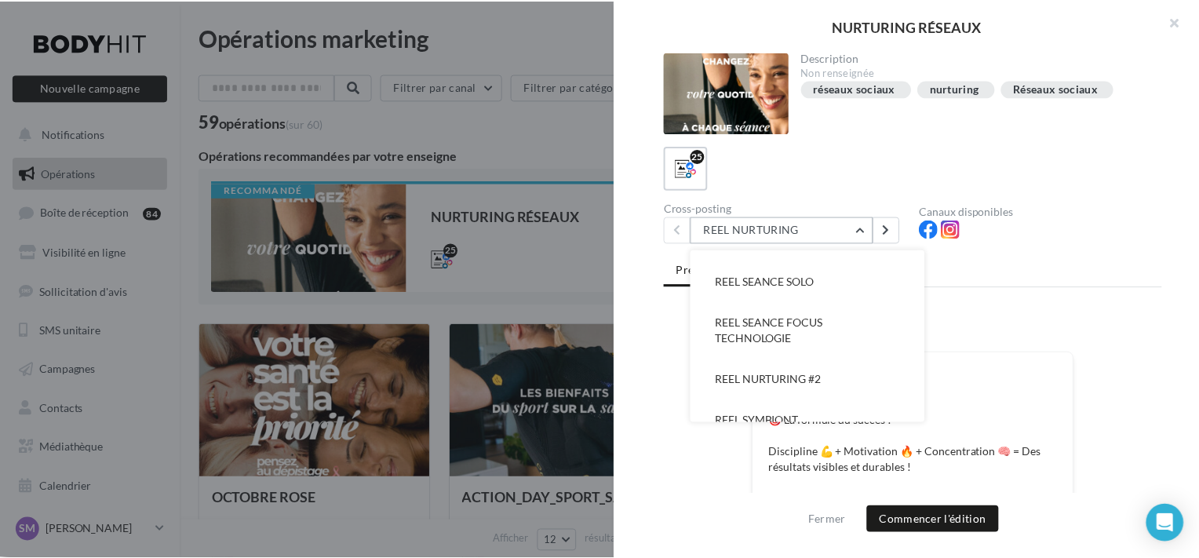
scroll to position [200, 0]
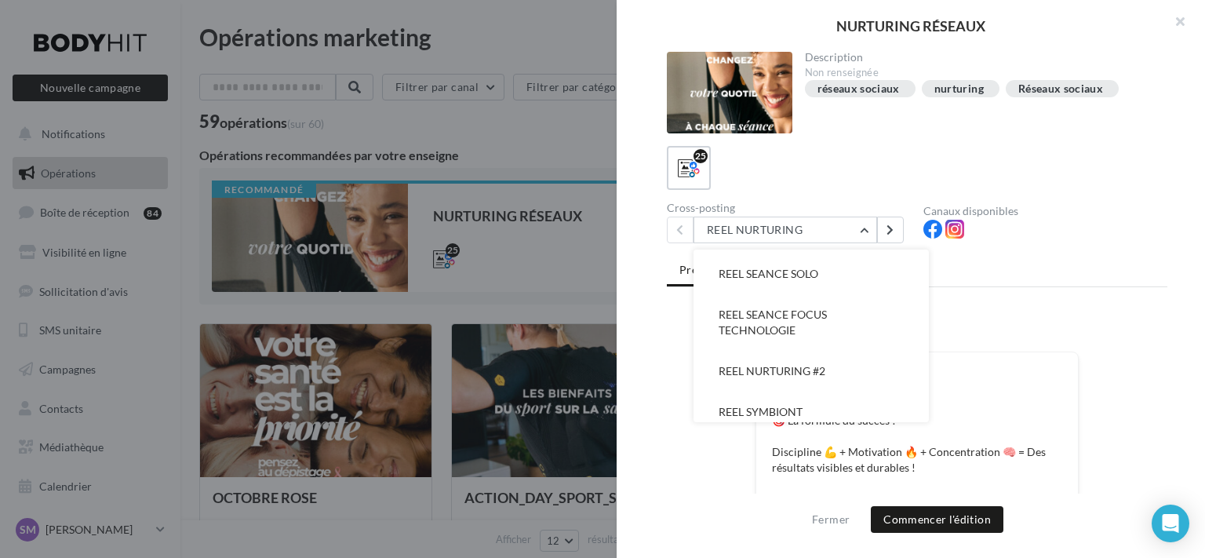
click at [1103, 227] on div at bounding box center [1045, 232] width 244 height 24
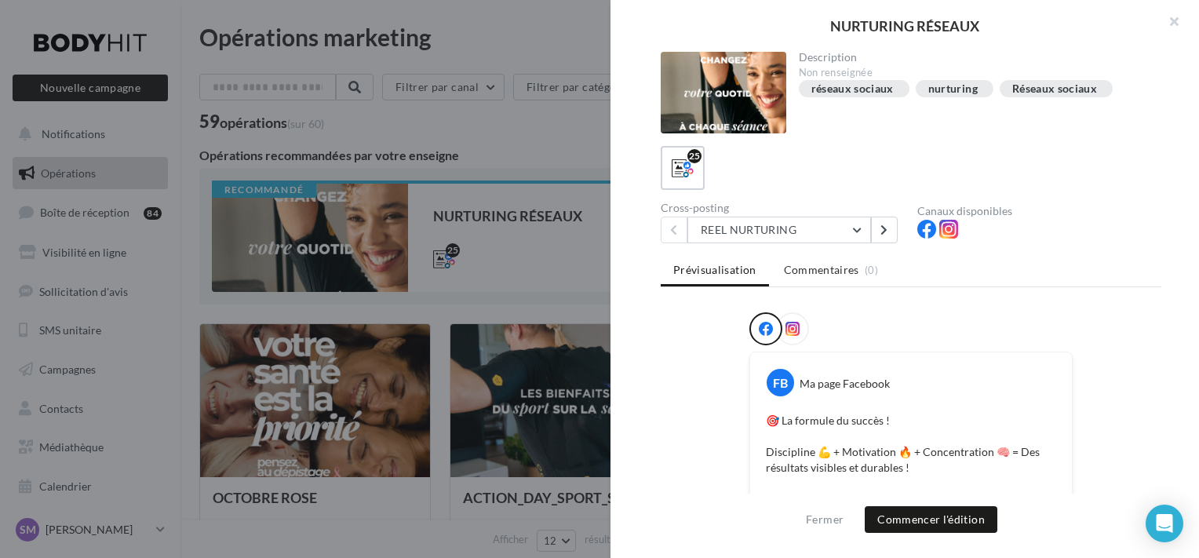
click at [557, 147] on div at bounding box center [599, 279] width 1199 height 558
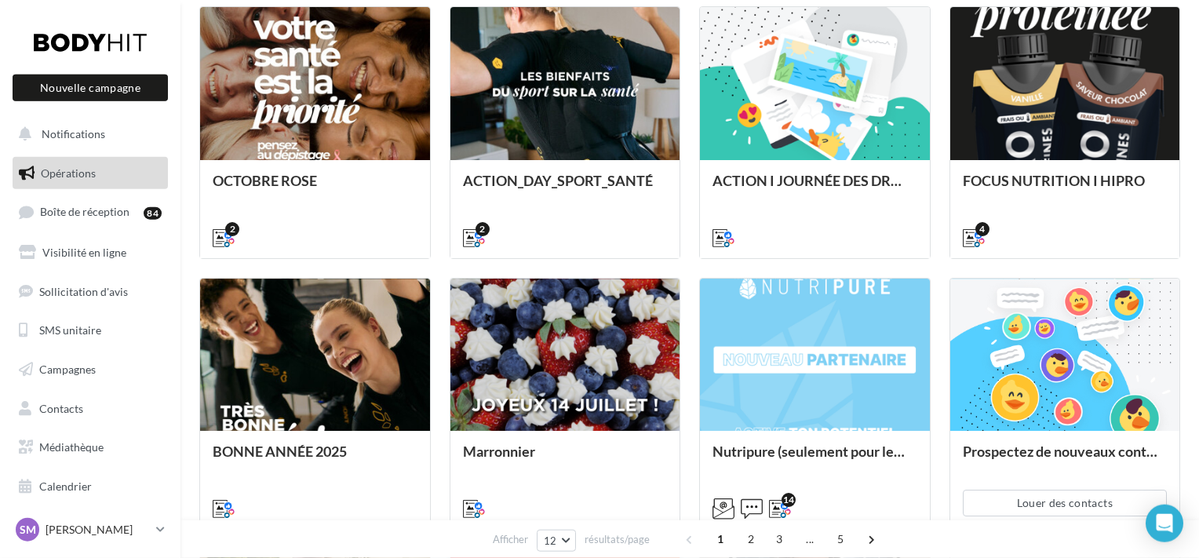
scroll to position [690, 0]
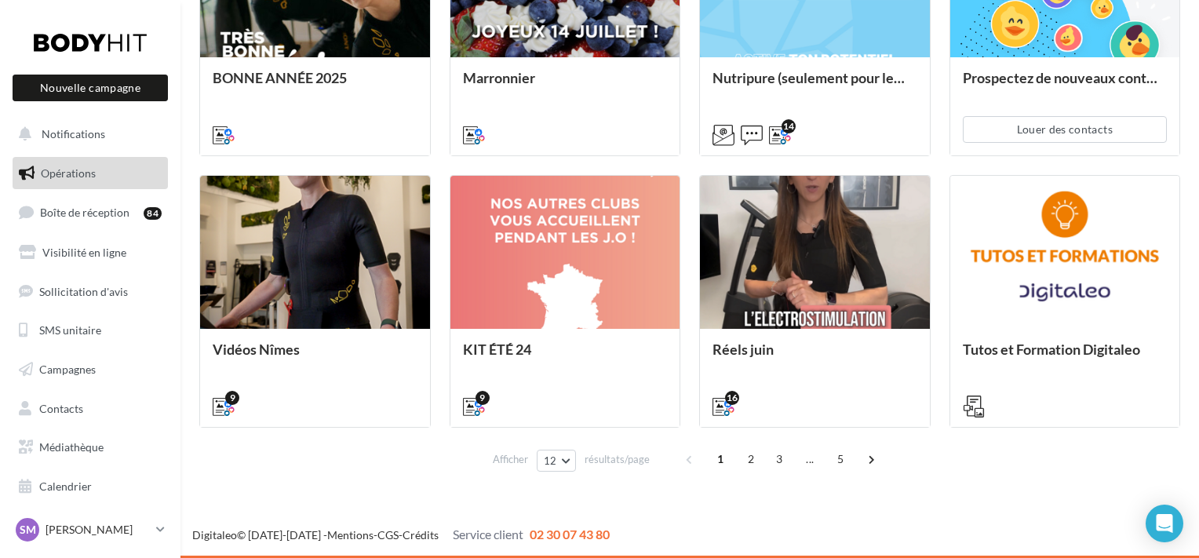
click at [394, 454] on div "Afficher 12 12 24 48 96 résultats/page 1 2 3 ... 5" at bounding box center [689, 459] width 981 height 38
click at [440, 104] on div "OCTOBRE ROSE 2 ACTION_DAY_SPORT_SANTÉ 2 ACTION I JOURNÉE DES DROITS DES FEMMES …" at bounding box center [689, 30] width 981 height 795
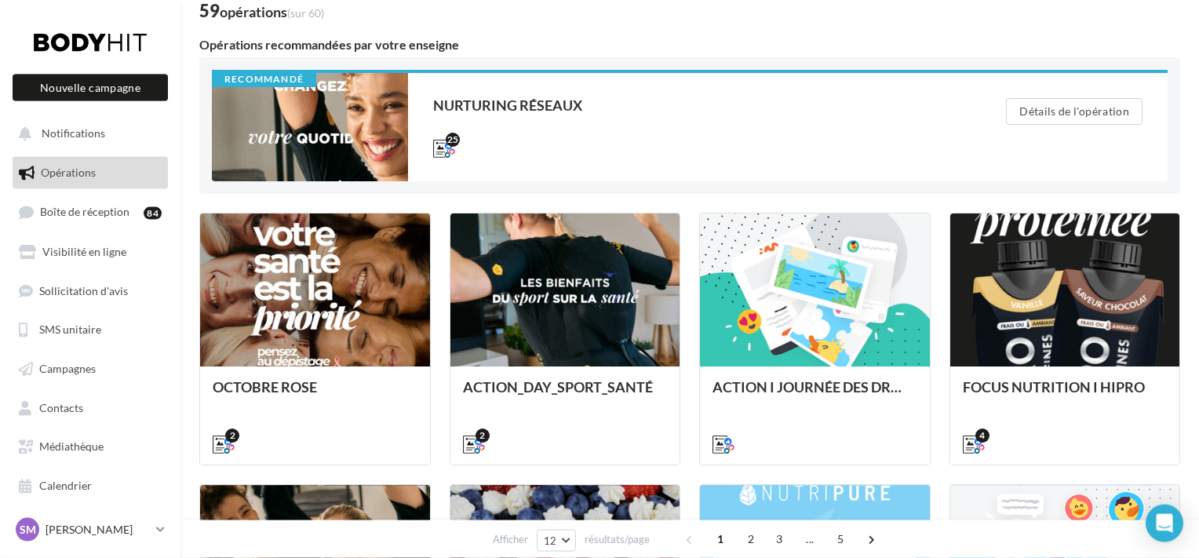
scroll to position [0, 0]
